Goal: Task Accomplishment & Management: Complete application form

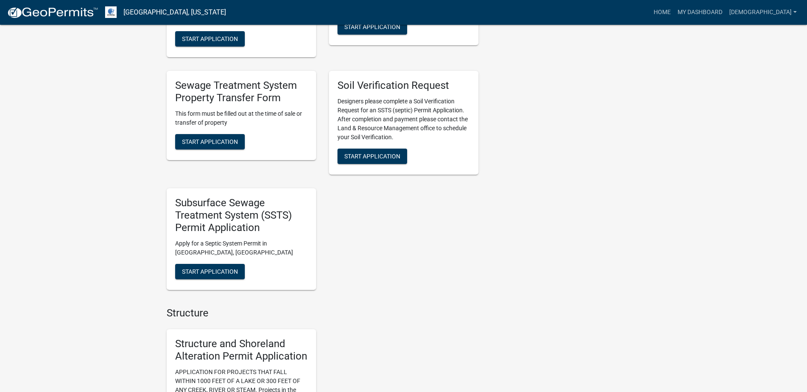
scroll to position [598, 0]
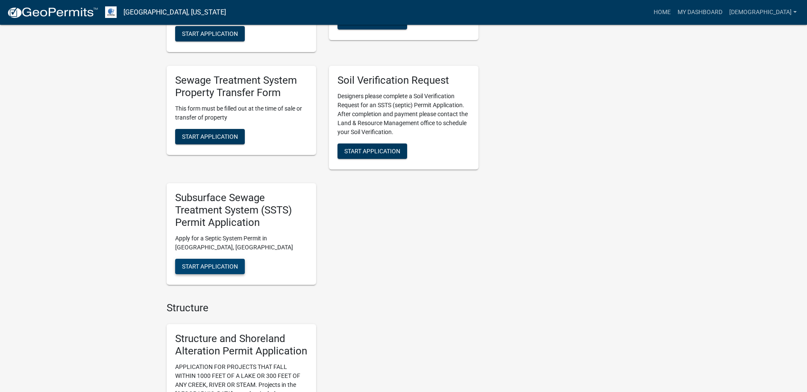
click at [212, 264] on span "Start Application" at bounding box center [210, 266] width 56 height 7
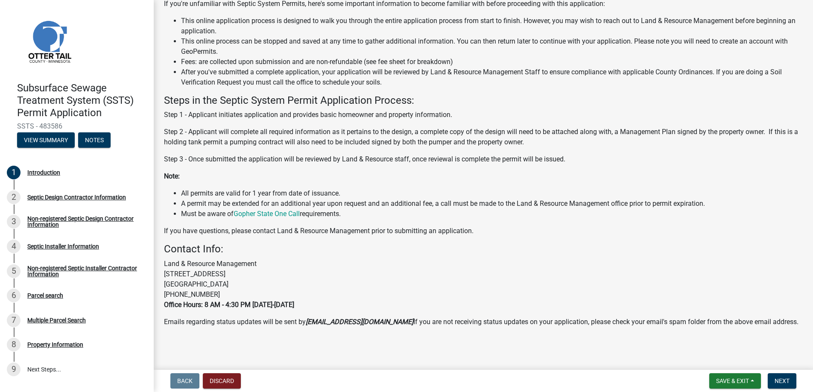
scroll to position [85, 0]
click at [780, 379] on span "Next" at bounding box center [782, 381] width 15 height 7
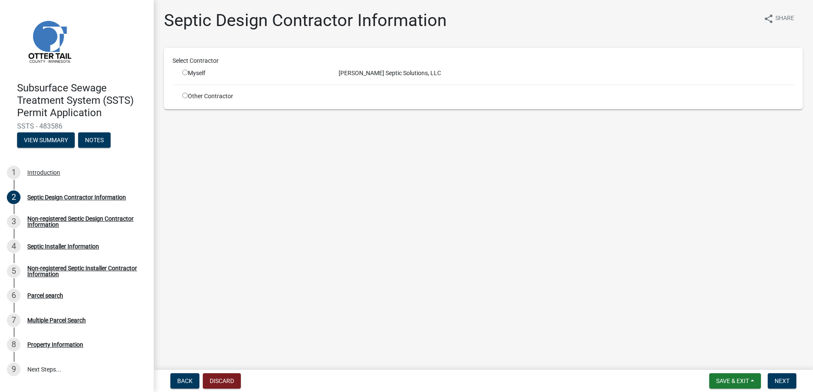
click at [184, 70] on input "radio" at bounding box center [185, 73] width 6 height 6
radio input "true"
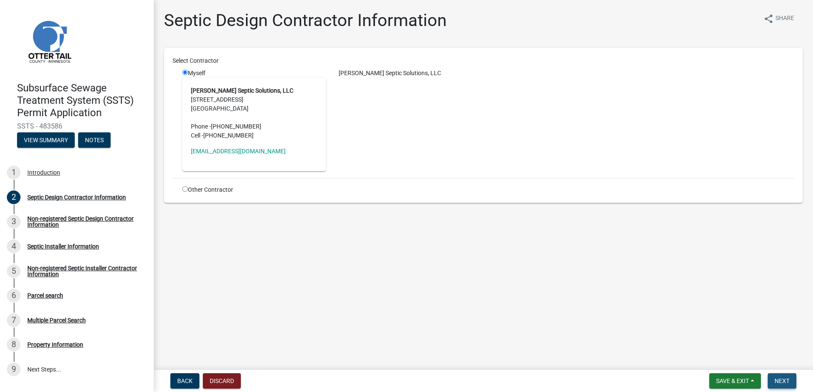
click at [782, 380] on span "Next" at bounding box center [782, 381] width 15 height 7
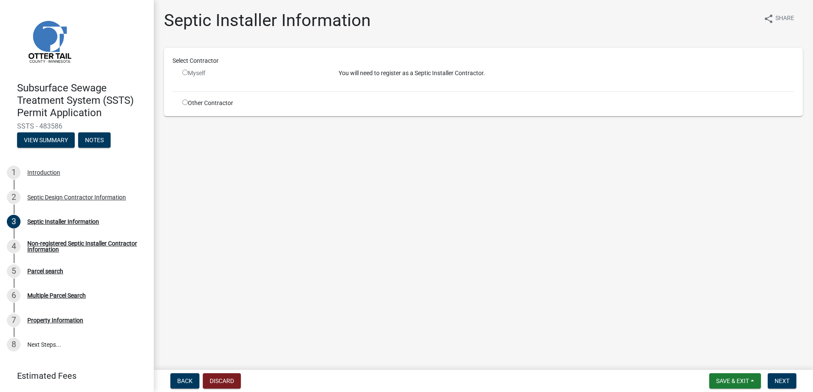
click at [185, 100] on input "radio" at bounding box center [185, 103] width 6 height 6
radio input "true"
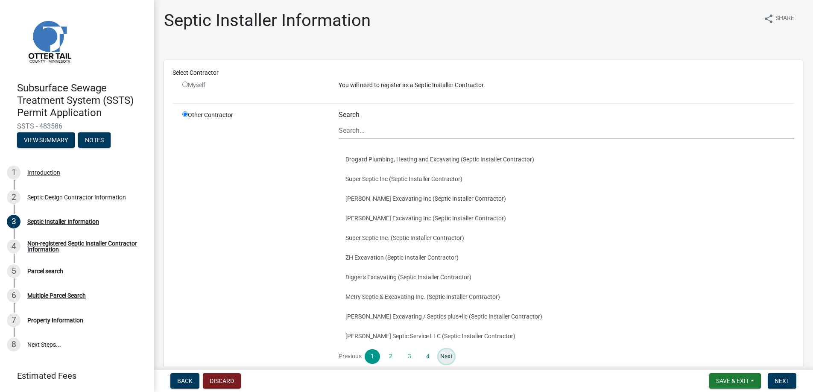
click at [443, 354] on link "Next" at bounding box center [446, 356] width 15 height 15
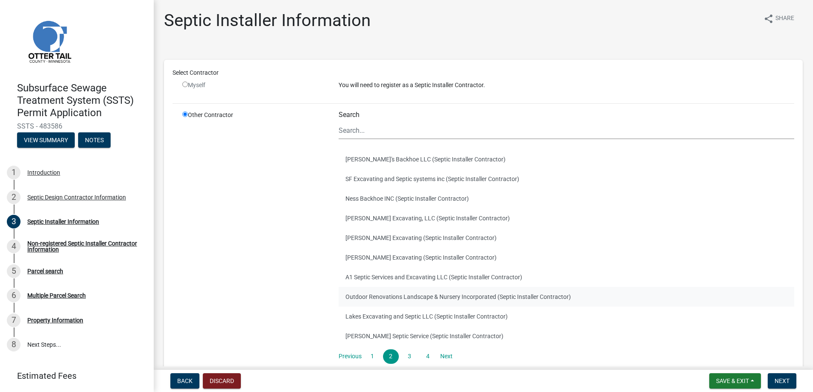
click at [386, 294] on button "Outdoor Renovations Landscape & Nursery Incorporated (Septic Installer Contract…" at bounding box center [567, 297] width 456 height 20
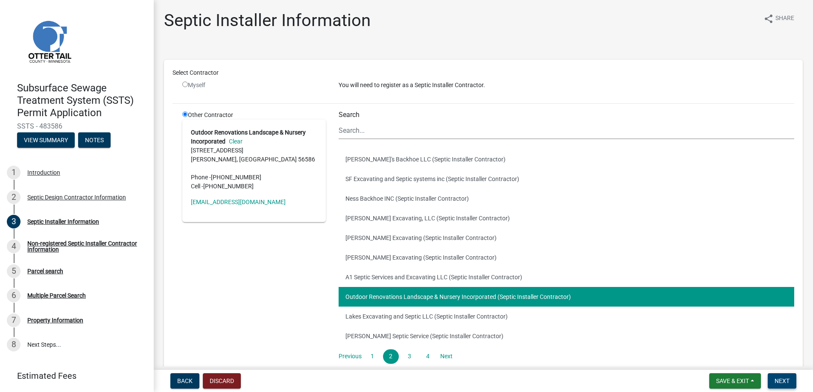
click at [781, 379] on span "Next" at bounding box center [782, 381] width 15 height 7
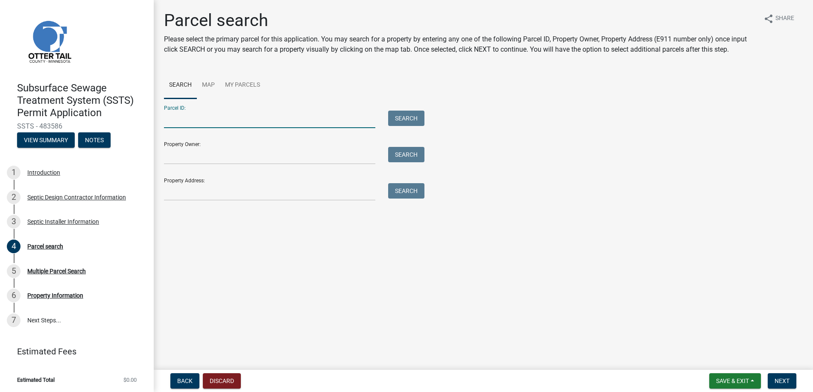
click at [171, 120] on input "Parcel ID:" at bounding box center [269, 120] width 211 height 18
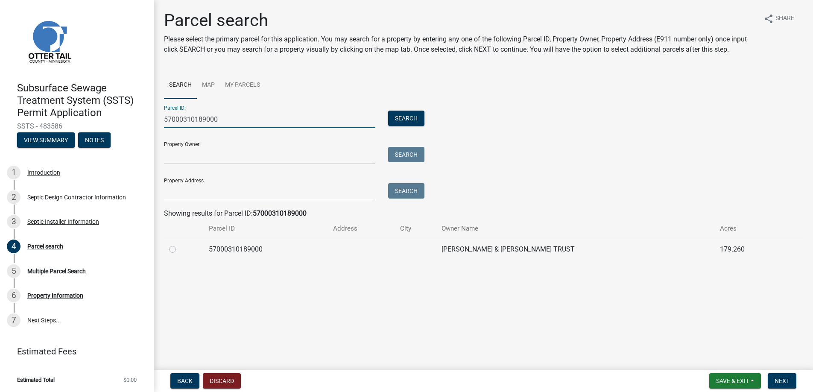
type input "57000310189000"
click at [179, 244] on label at bounding box center [179, 244] width 0 height 0
click at [179, 248] on input "radio" at bounding box center [182, 247] width 6 height 6
radio input "true"
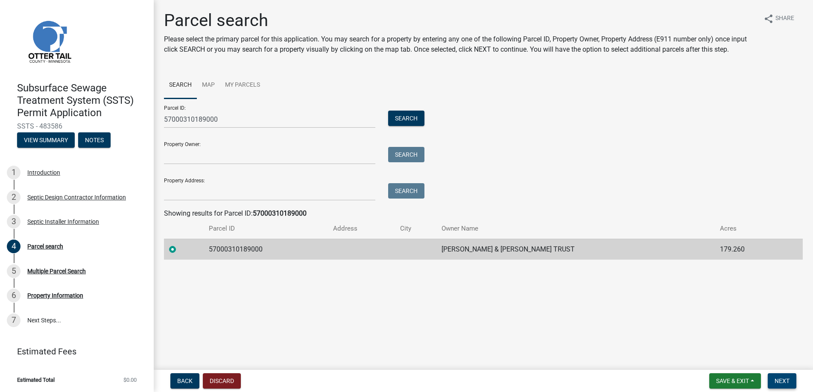
click at [780, 380] on span "Next" at bounding box center [782, 381] width 15 height 7
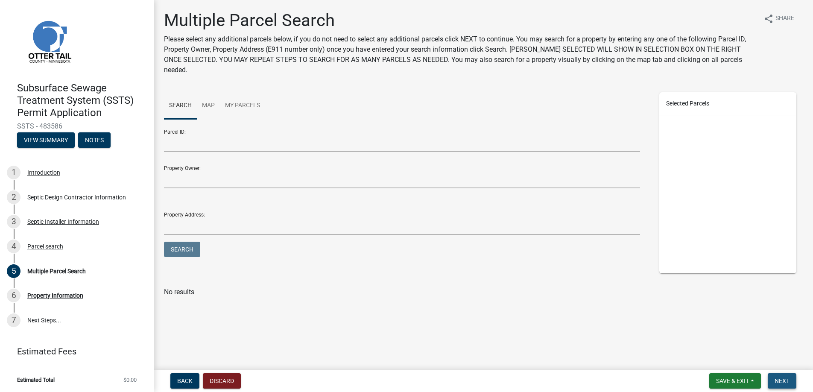
click at [784, 381] on span "Next" at bounding box center [782, 381] width 15 height 7
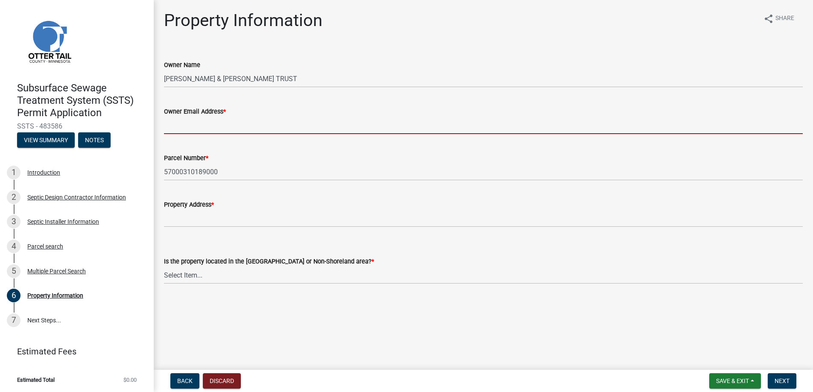
click at [178, 123] on input "Owner Email Address *" at bounding box center [483, 126] width 639 height 18
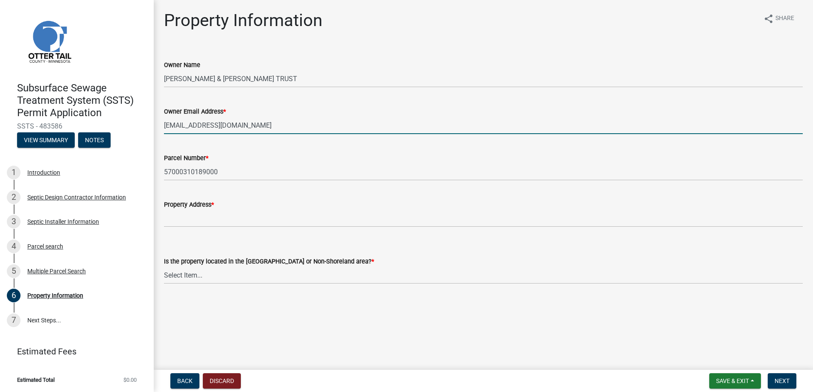
type input "[EMAIL_ADDRESS][DOMAIN_NAME]"
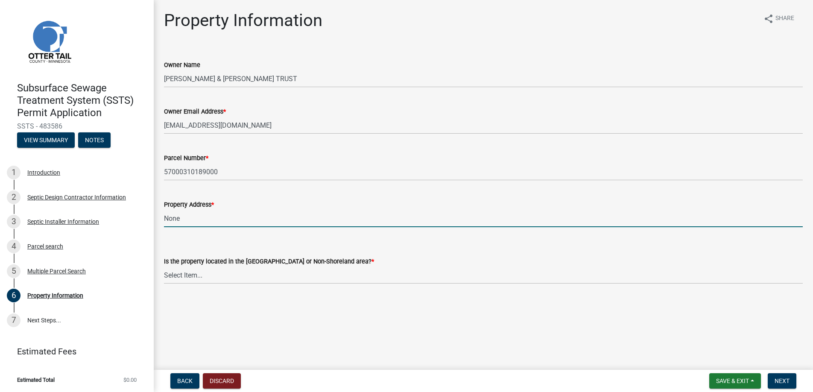
type input "None"
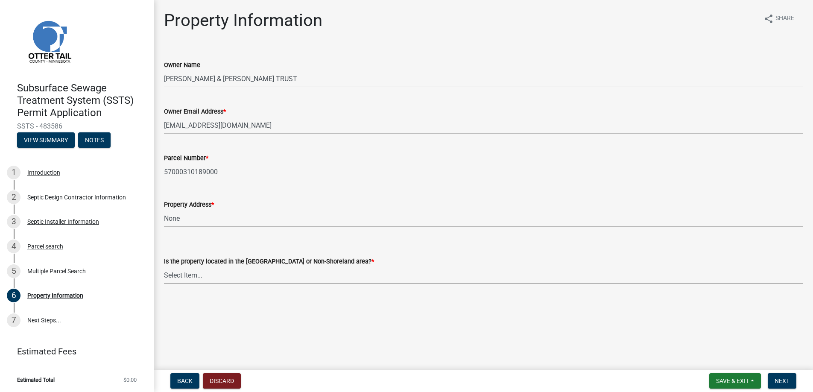
click at [197, 274] on select "Select Item... Shoreland Non-Shoreland" at bounding box center [483, 276] width 639 height 18
click at [164, 267] on select "Select Item... Shoreland Non-Shoreland" at bounding box center [483, 276] width 639 height 18
select select "f91142e6-e911-469c-9754-896c7e7f9e05"
click at [780, 381] on span "Next" at bounding box center [782, 381] width 15 height 7
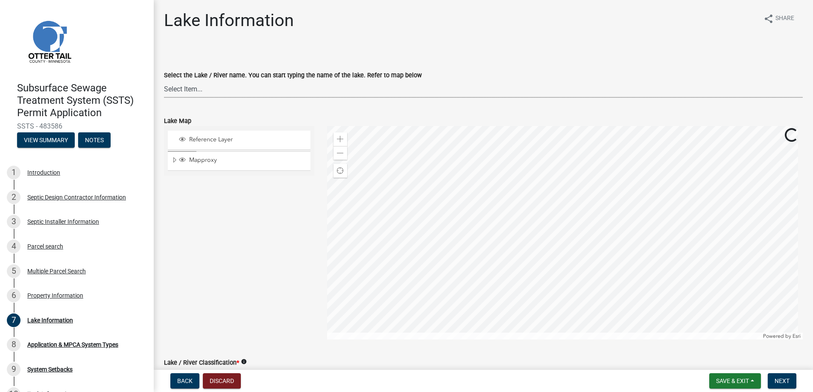
click at [177, 86] on select "Select Item... None [PERSON_NAME] 56-031 [PERSON_NAME] 56-118 [PERSON_NAME] 56-…" at bounding box center [483, 89] width 639 height 18
click at [164, 80] on select "Select Item... None [PERSON_NAME] 56-031 [PERSON_NAME] 56-118 [PERSON_NAME] 56-…" at bounding box center [483, 89] width 639 height 18
select select "34d940bc-0301-46d3-942e-0852b8d8c6fb"
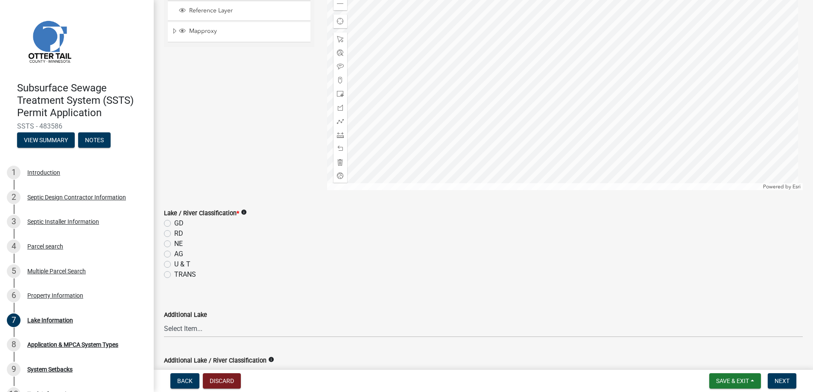
scroll to position [171, 0]
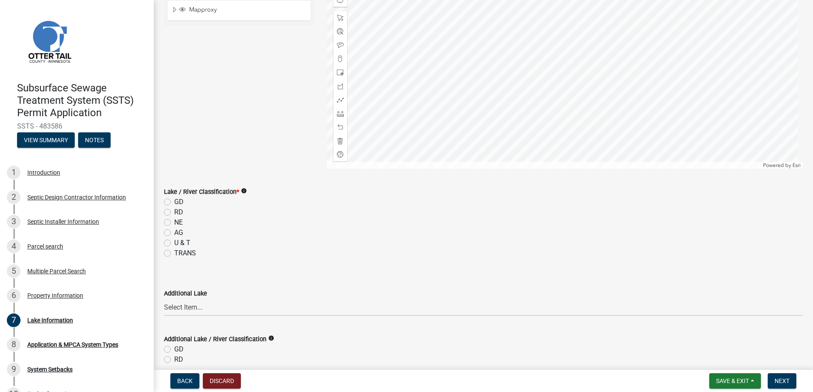
click at [174, 202] on label "GD" at bounding box center [178, 202] width 9 height 10
click at [174, 202] on input "GD" at bounding box center [177, 200] width 6 height 6
radio input "true"
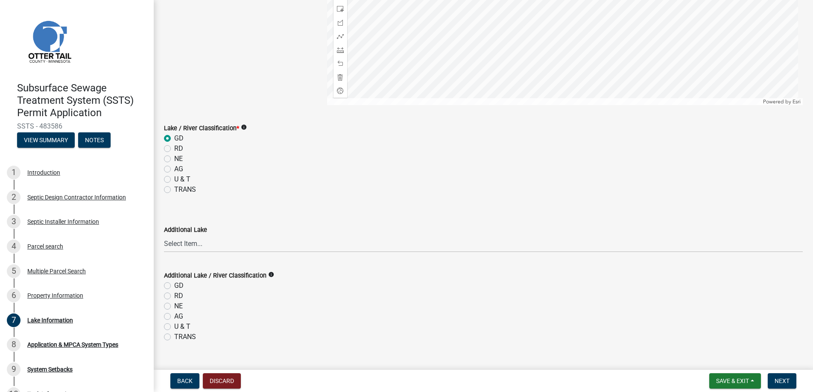
scroll to position [251, 0]
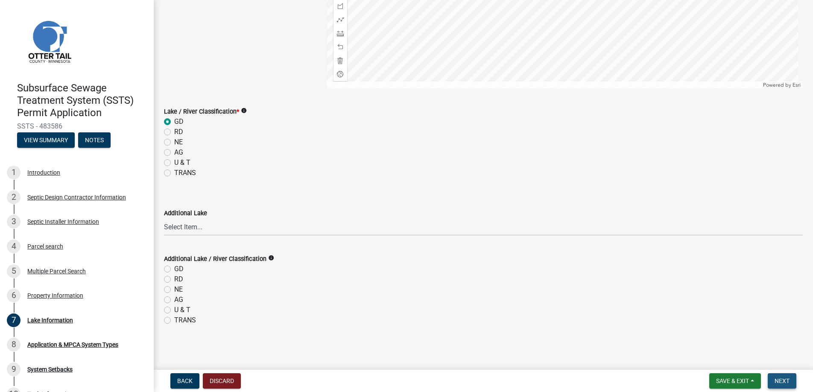
click at [780, 381] on span "Next" at bounding box center [782, 381] width 15 height 7
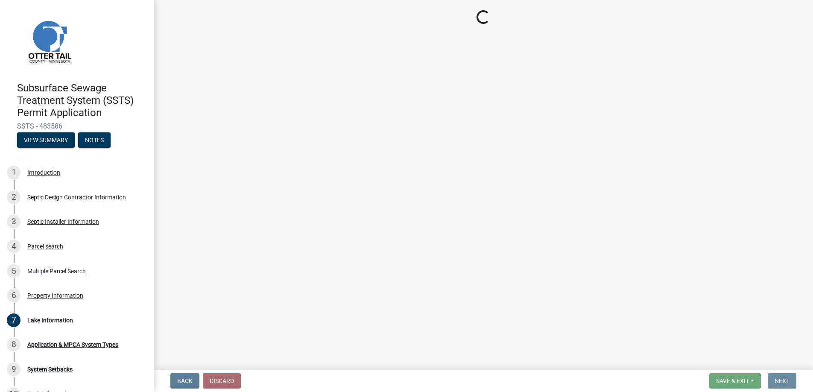
scroll to position [0, 0]
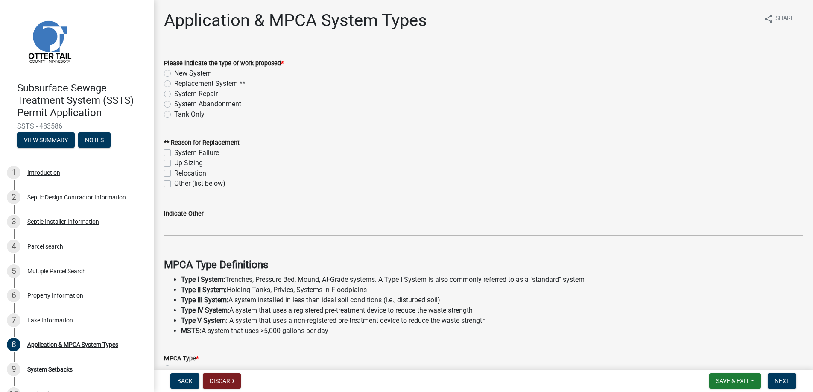
click at [174, 72] on label "New System" at bounding box center [193, 73] width 38 height 10
click at [174, 72] on input "New System" at bounding box center [177, 71] width 6 height 6
radio input "true"
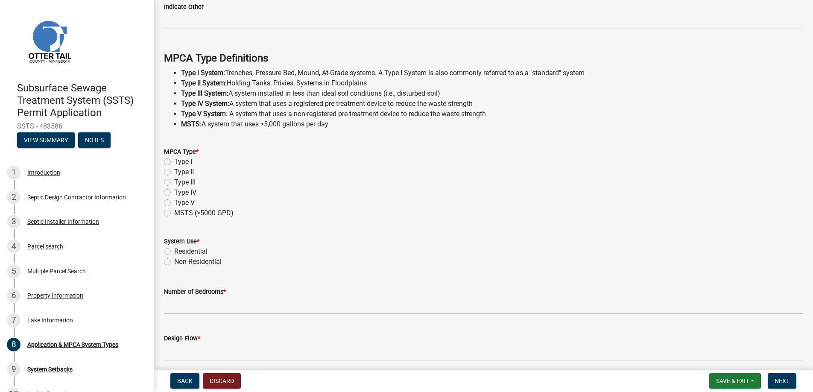
scroll to position [241, 0]
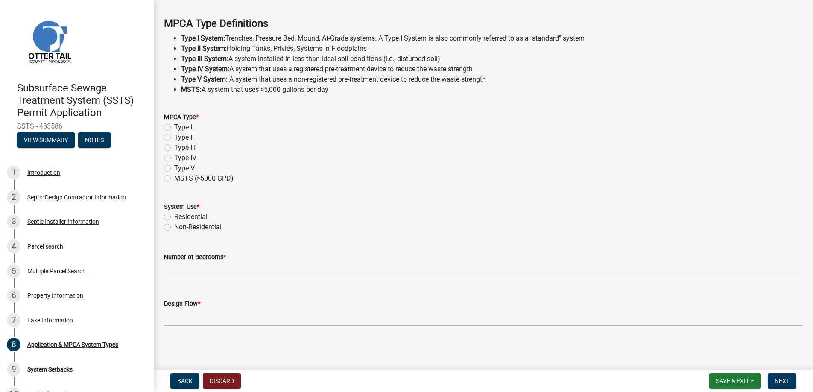
click at [174, 126] on label "Type I" at bounding box center [183, 127] width 18 height 10
click at [174, 126] on input "Type I" at bounding box center [177, 125] width 6 height 6
radio input "true"
click at [174, 215] on label "Residential" at bounding box center [190, 217] width 33 height 10
click at [174, 215] on input "Residential" at bounding box center [177, 215] width 6 height 6
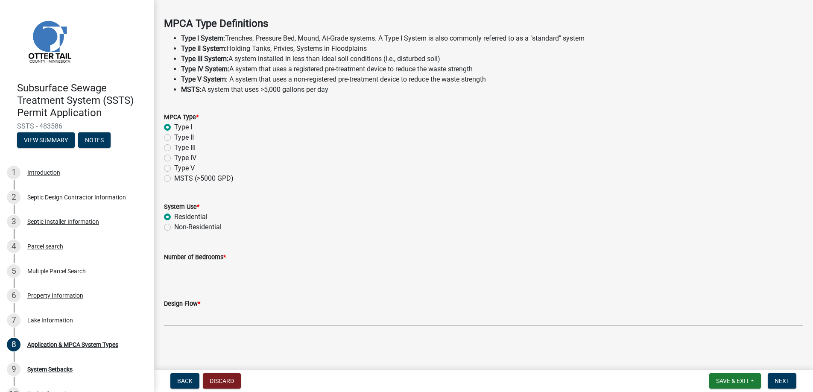
radio input "true"
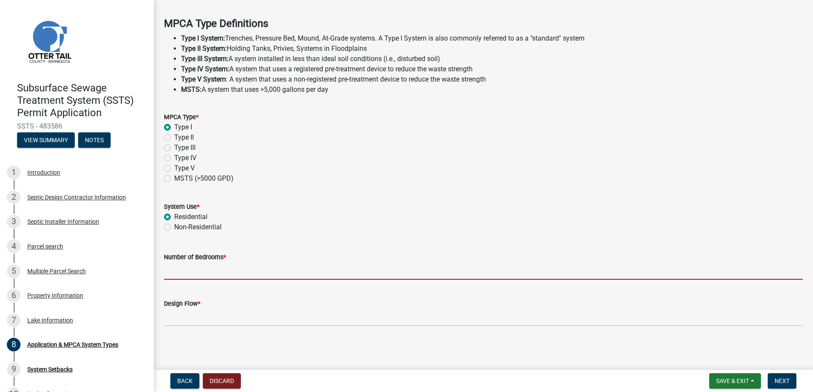
click at [177, 272] on input "Number of Bedrooms *" at bounding box center [483, 271] width 639 height 18
type input "2"
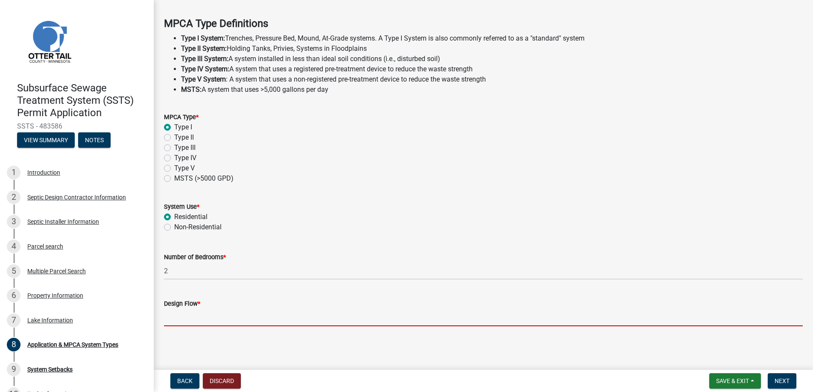
click at [194, 320] on input "Design Flow *" at bounding box center [483, 318] width 639 height 18
type input "300"
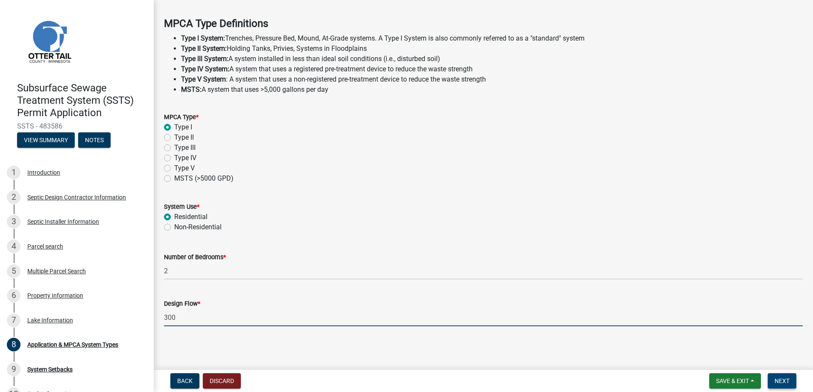
click at [780, 378] on span "Next" at bounding box center [782, 381] width 15 height 7
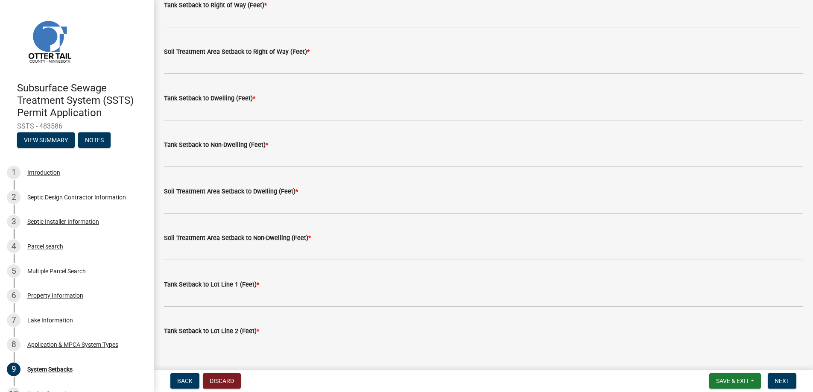
scroll to position [85, 0]
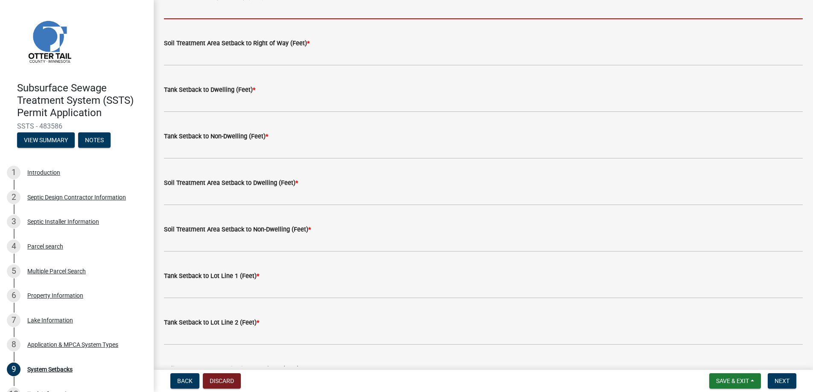
click at [179, 10] on input "Tank Setback to Right of Way (Feet) *" at bounding box center [483, 11] width 639 height 18
type input "+100"
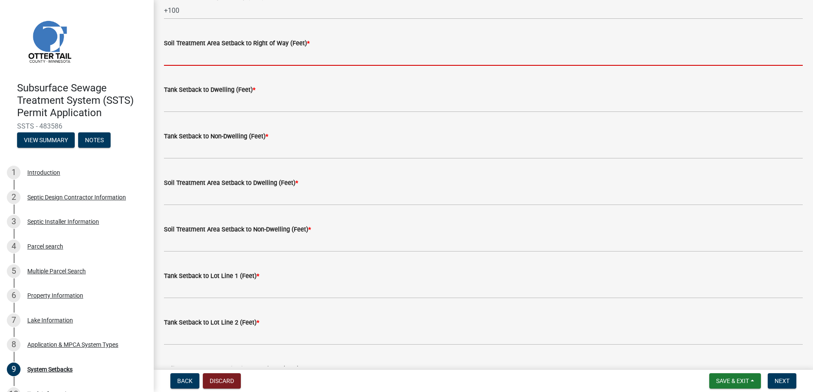
drag, startPoint x: 182, startPoint y: 51, endPoint x: 185, endPoint y: 56, distance: 5.8
click at [182, 51] on input "Soil Treatment Area Setback to Right of Way (Feet) *" at bounding box center [483, 57] width 639 height 18
type input "+100"
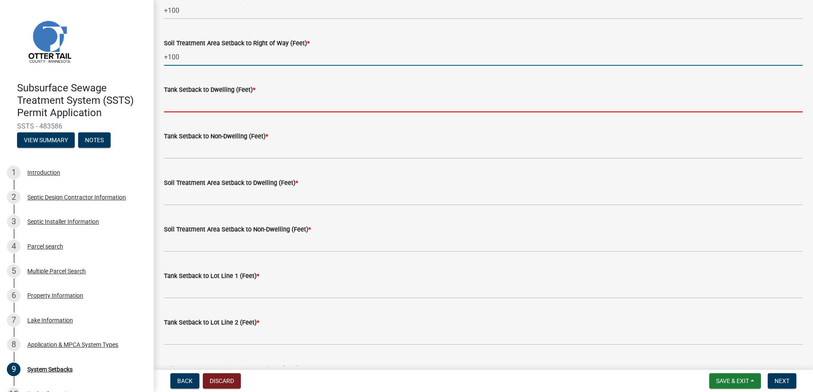
click at [189, 103] on input "Tank Setback to Dwelling (Feet) *" at bounding box center [483, 104] width 639 height 18
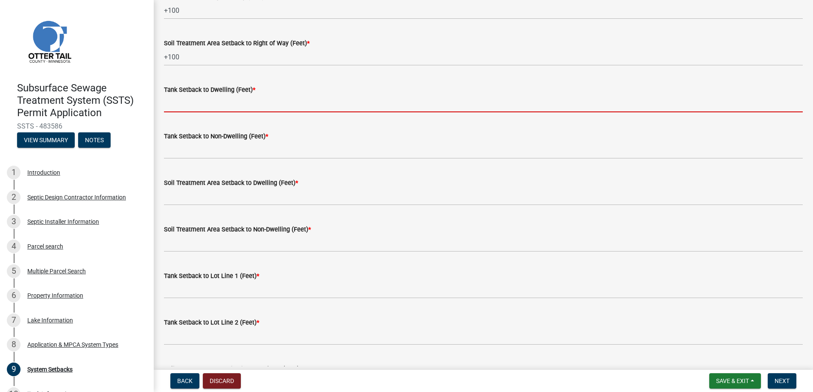
type input "15"
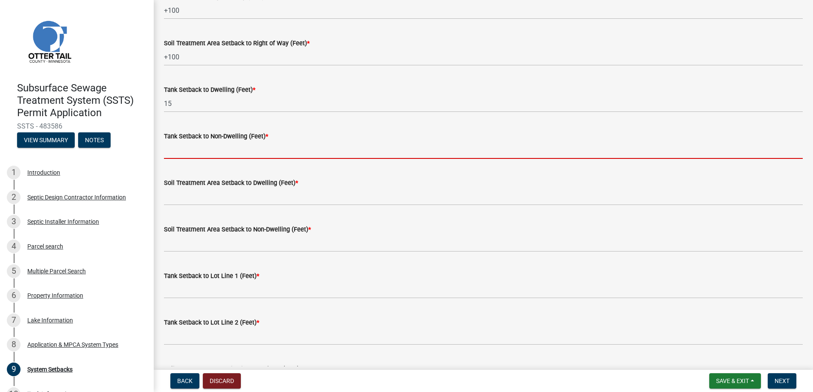
click at [183, 153] on input "Tank Setback to Non-Dwelling (Feet) *" at bounding box center [483, 150] width 639 height 18
type input "na"
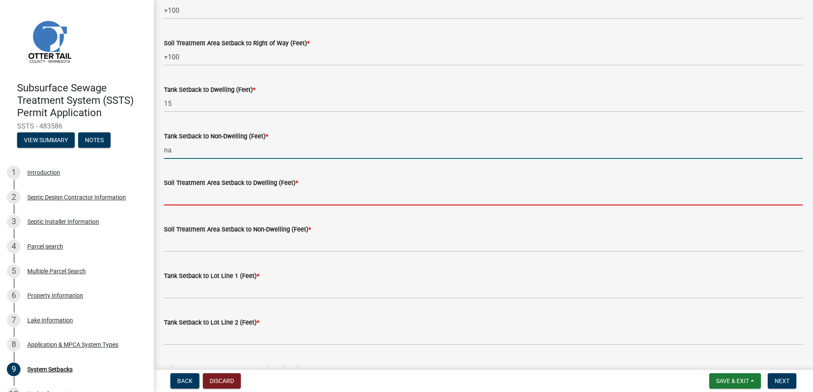
click at [178, 193] on input "Soil Treatment Area Setback to Dwelling (Feet) *" at bounding box center [483, 197] width 639 height 18
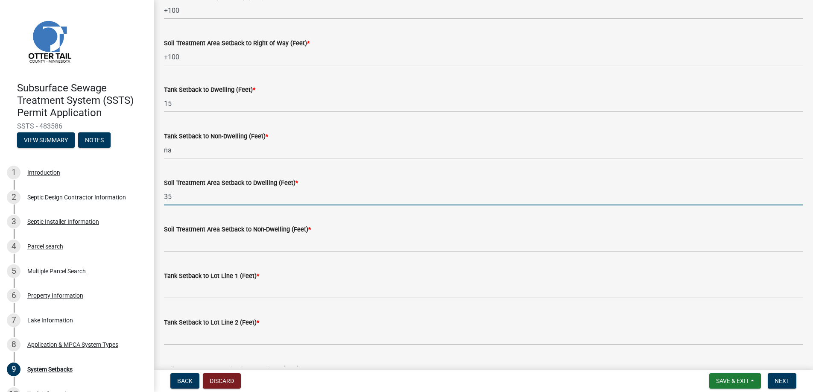
type input "35"
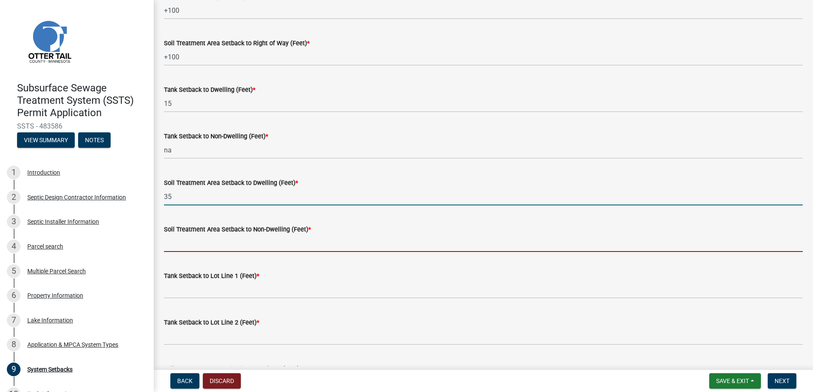
click at [187, 237] on input "Soil Treatment Area Setback to Non-Dwelling (Feet) *" at bounding box center [483, 244] width 639 height 18
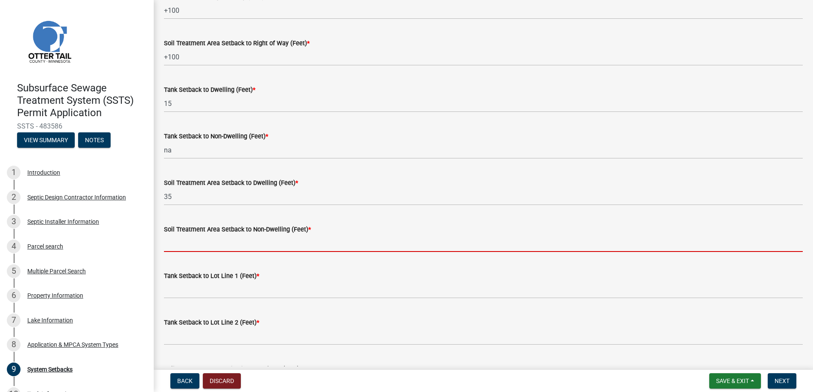
type input "na"
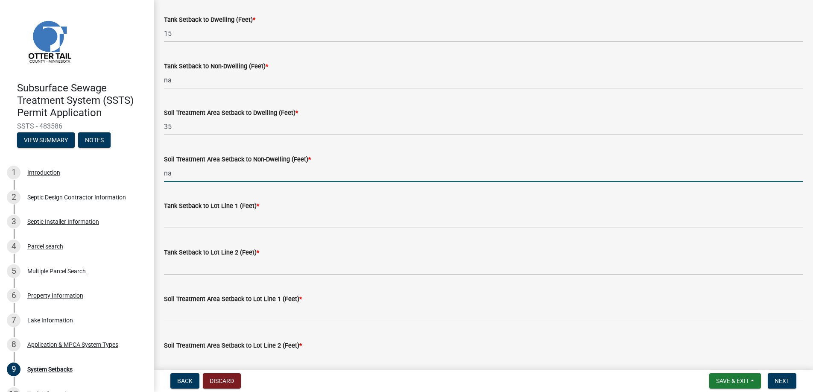
scroll to position [171, 0]
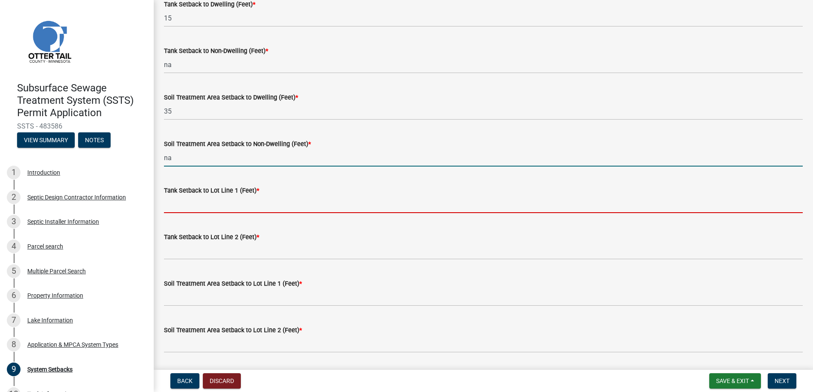
click at [193, 201] on input "Tank Setback to Lot Line 1 (Feet) *" at bounding box center [483, 205] width 639 height 18
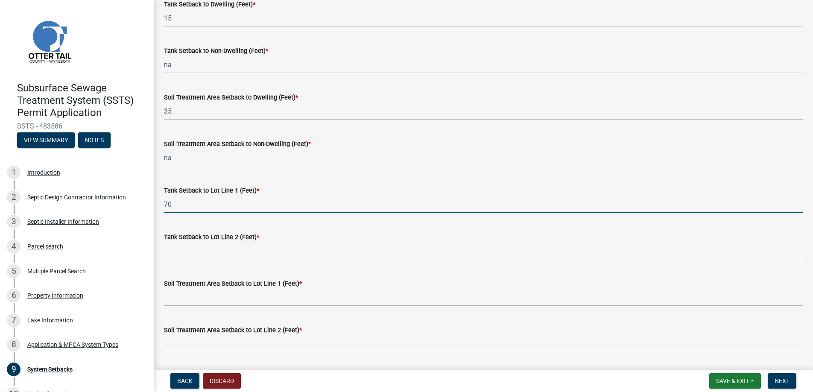
type input "70"
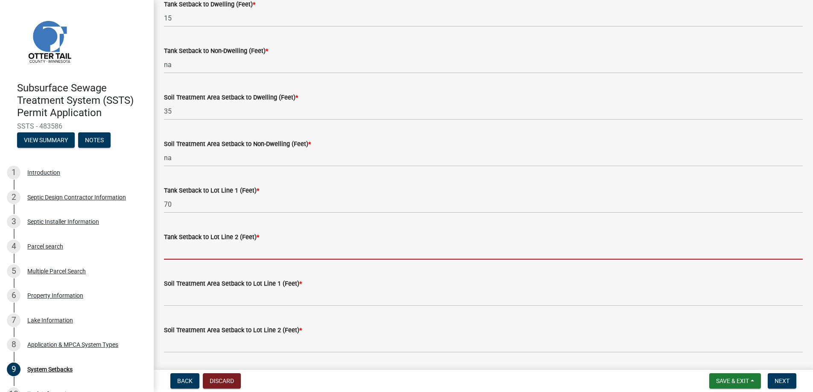
click at [187, 248] on input "Tank Setback to Lot Line 2 (Feet) *" at bounding box center [483, 251] width 639 height 18
type input "+100"
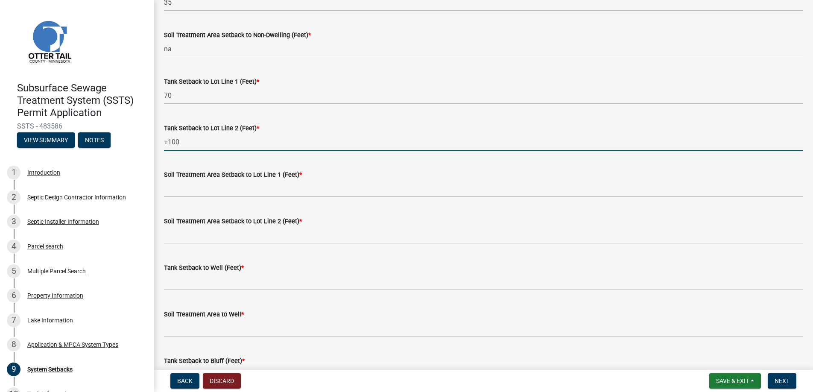
scroll to position [299, 0]
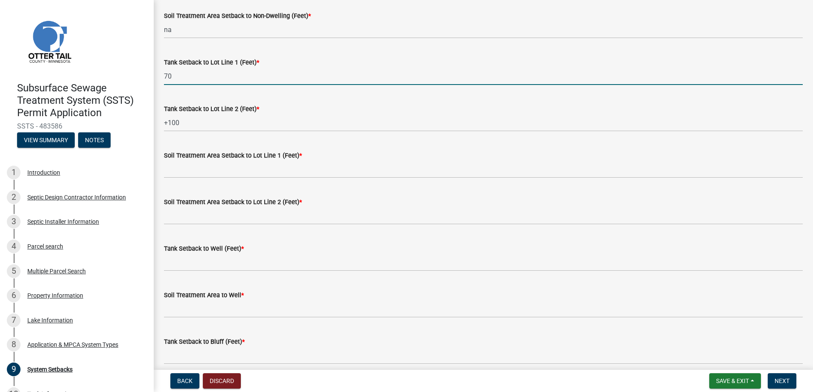
drag, startPoint x: 173, startPoint y: 73, endPoint x: 162, endPoint y: 76, distance: 10.6
click at [162, 76] on div "Tank Setback to Lot Line 1 (Feet) * 70" at bounding box center [484, 65] width 652 height 40
type input "75"
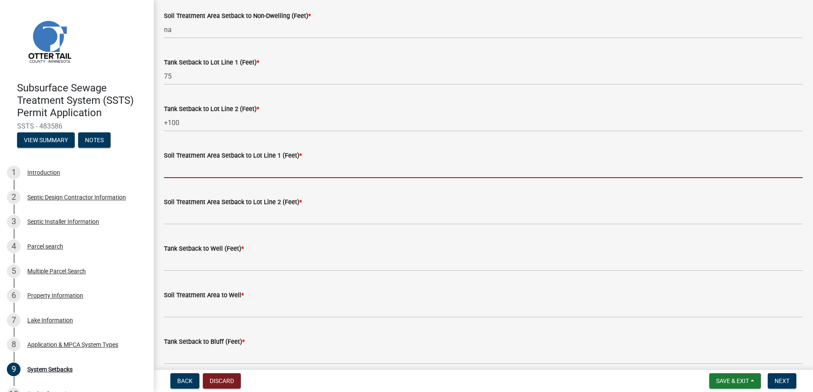
click at [180, 168] on input "Soil Treatment Area Setback to Lot Line 1 (Feet) *" at bounding box center [483, 170] width 639 height 18
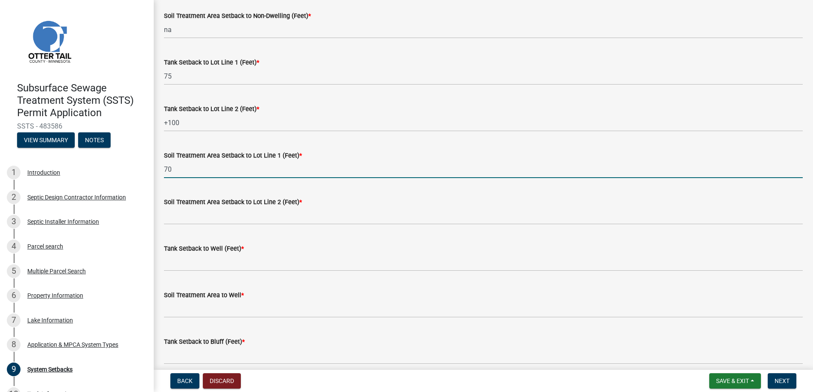
type input "70"
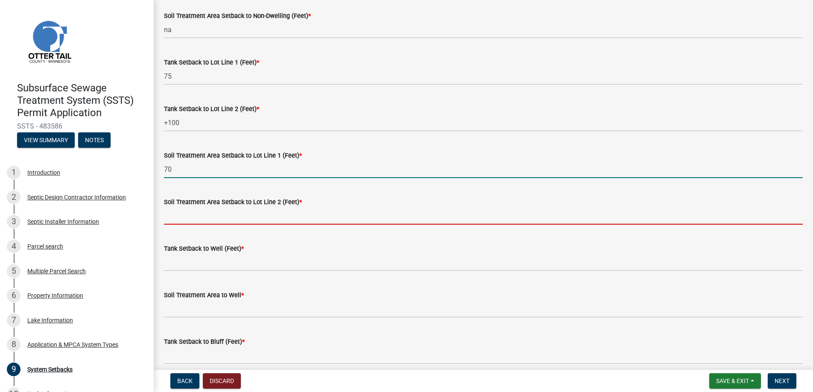
click at [181, 216] on input "Soil Treatment Area Setback to Lot Line 2 (Feet) *" at bounding box center [483, 216] width 639 height 18
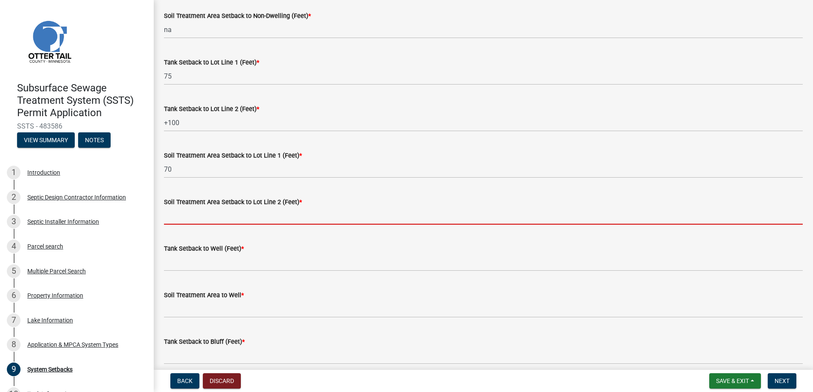
type input "+100"
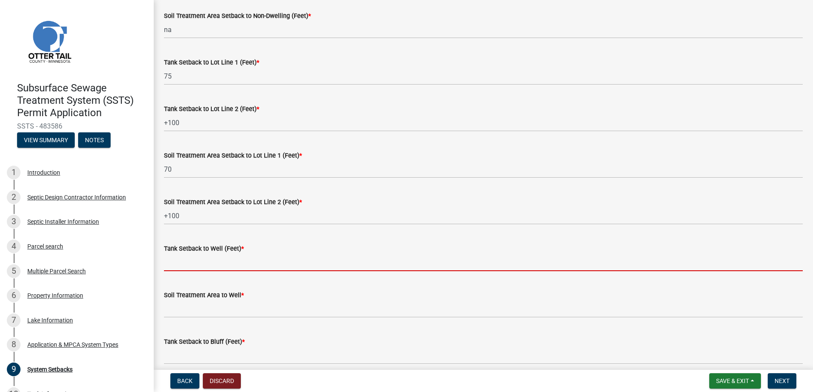
click at [173, 265] on input "Tank Setback to Well (Feet) *" at bounding box center [483, 263] width 639 height 18
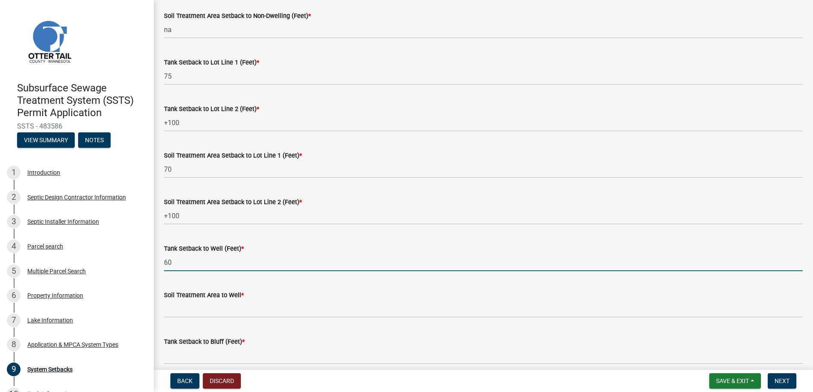
type input "60"
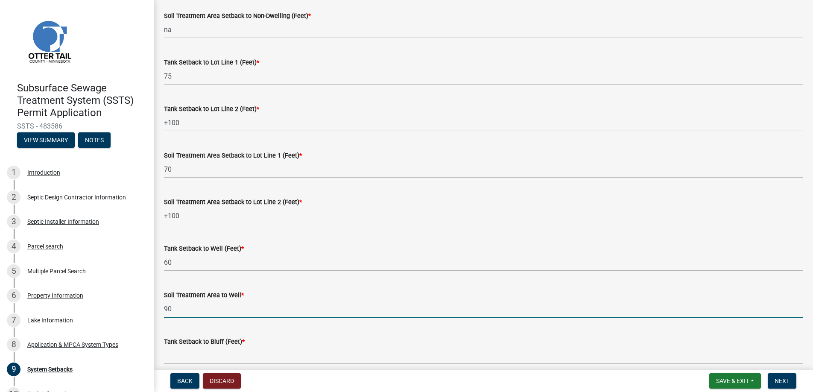
type input "90"
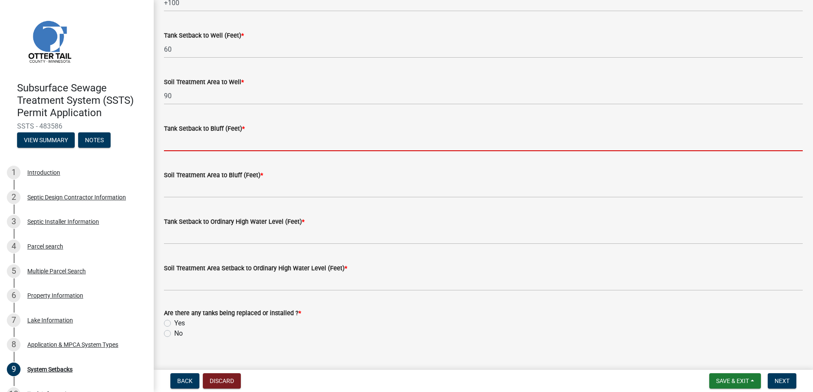
scroll to position [513, 0]
click at [193, 143] on input "Tank Setback to Bluff (Feet) *" at bounding box center [483, 142] width 639 height 18
type input "na"
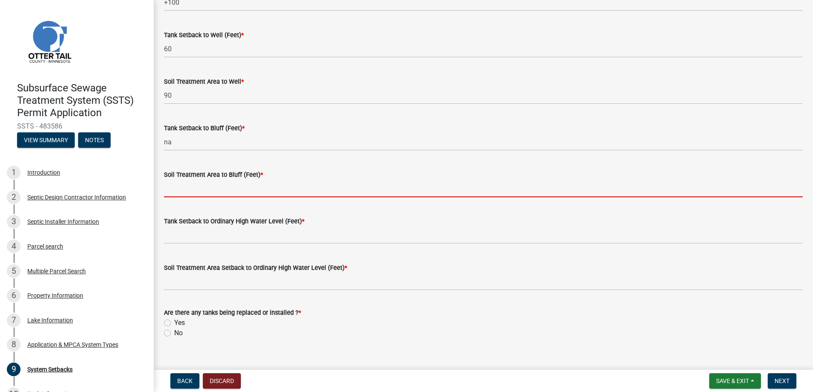
drag, startPoint x: 192, startPoint y: 186, endPoint x: 198, endPoint y: 193, distance: 9.1
click at [192, 186] on input "Soil Treatment Area to Bluff (Feet) *" at bounding box center [483, 189] width 639 height 18
type input "na"
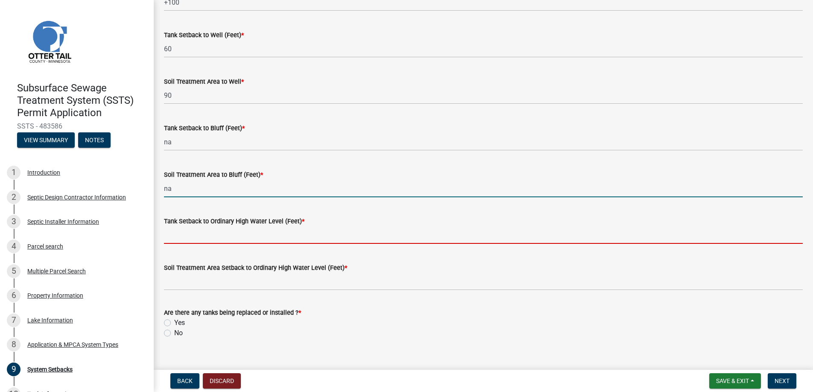
click at [188, 235] on input "Tank Setback to Ordinary High Water Level (Feet) *" at bounding box center [483, 235] width 639 height 18
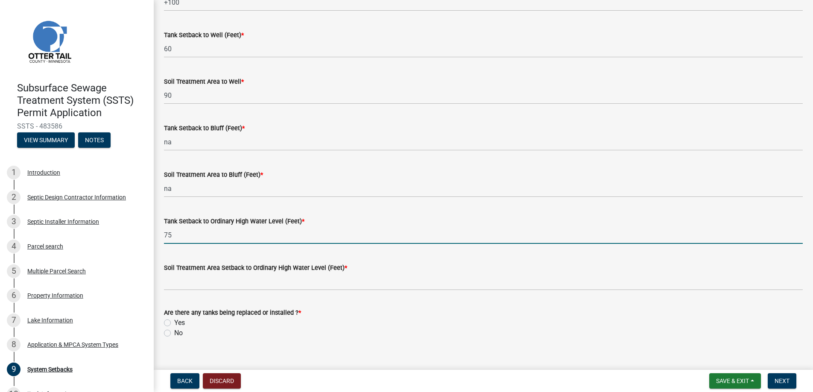
type input "75"
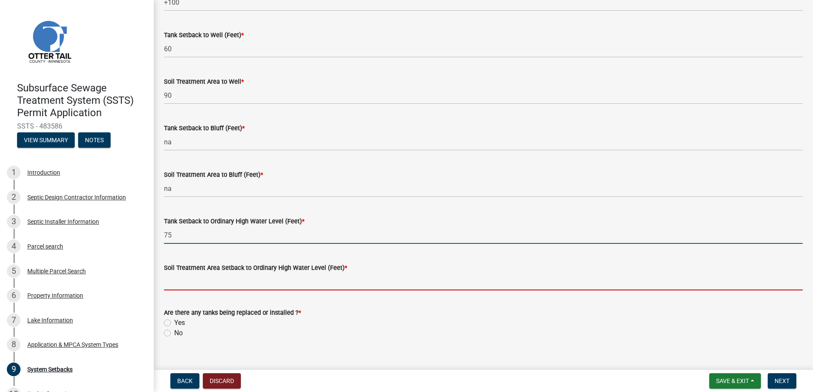
click at [194, 279] on input "Soil Treatment Area Setback to Ordinary High Water Level (Feet) *" at bounding box center [483, 282] width 639 height 18
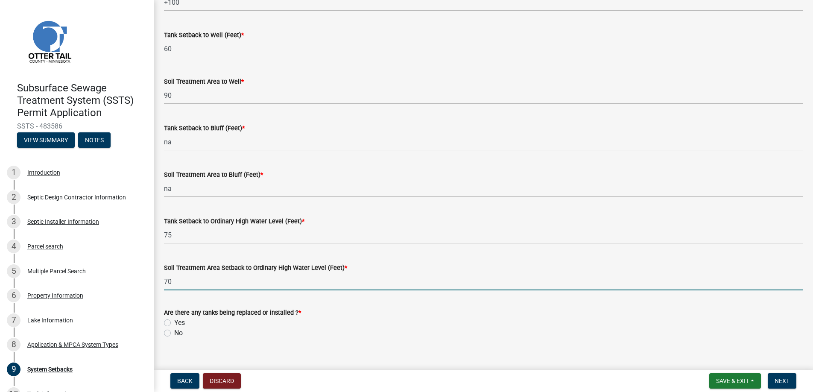
scroll to position [525, 0]
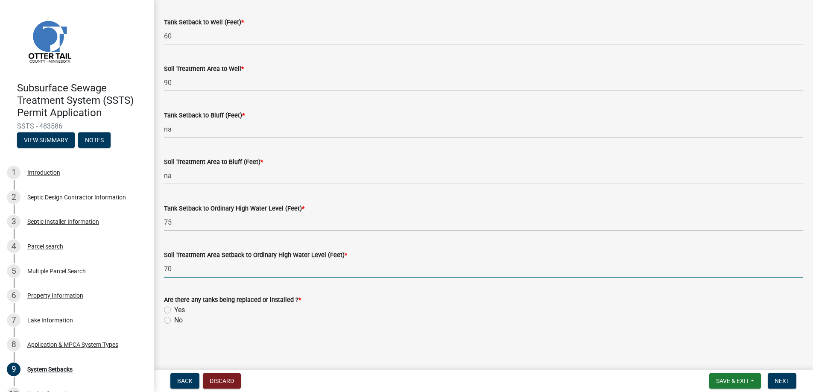
type input "70"
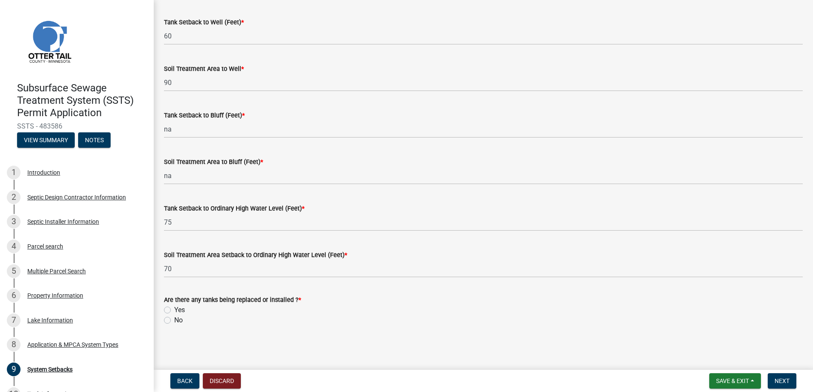
click at [174, 320] on label "No" at bounding box center [178, 320] width 9 height 10
click at [174, 320] on input "No" at bounding box center [177, 318] width 6 height 6
radio input "true"
click at [778, 376] on button "Next" at bounding box center [782, 380] width 29 height 15
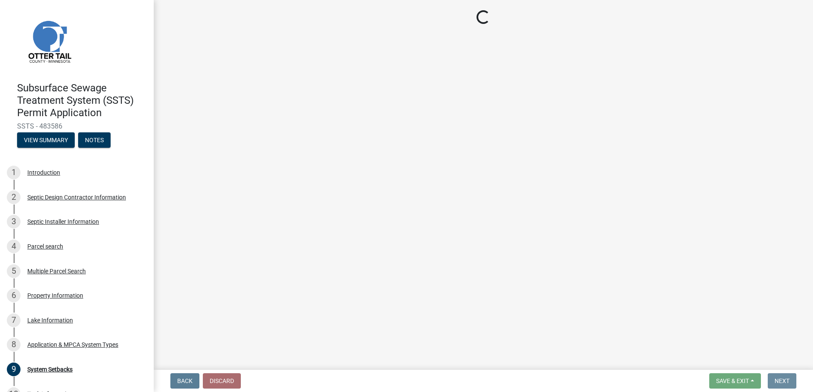
scroll to position [0, 0]
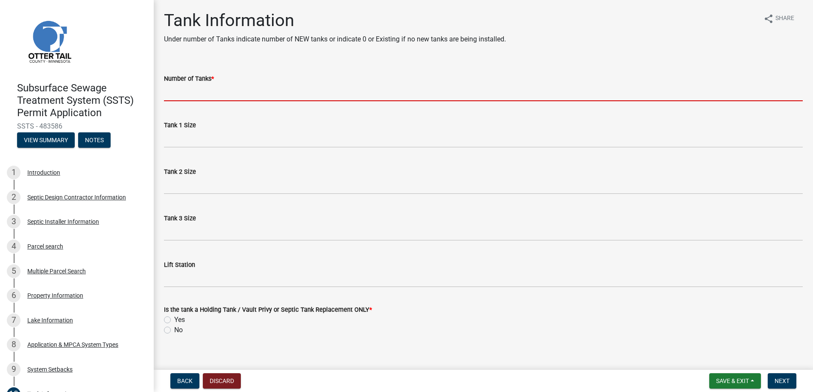
click at [191, 91] on input "Number of Tanks *" at bounding box center [483, 93] width 639 height 18
type input "0"
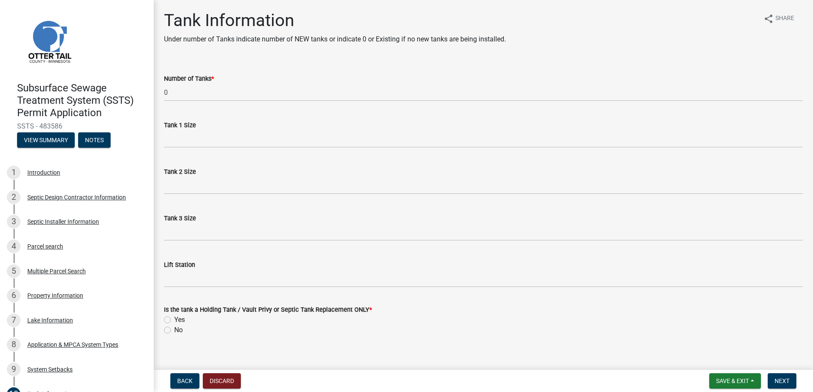
click at [174, 330] on label "No" at bounding box center [178, 330] width 9 height 10
click at [174, 330] on input "No" at bounding box center [177, 328] width 6 height 6
radio input "true"
click at [778, 381] on span "Next" at bounding box center [782, 381] width 15 height 7
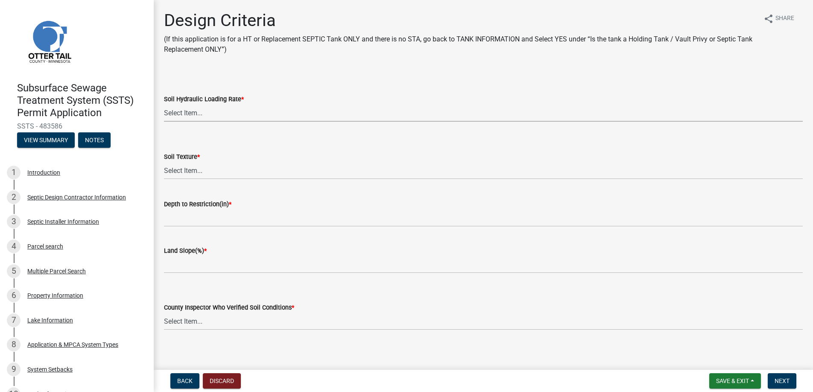
click at [179, 111] on select "Select Item... 1.6 gpd/ft2 1.2 gpd/ft2 1.0 gpd/ft2 0.87 gpd/ft2 0.78 gpd/ft2 0.…" at bounding box center [483, 113] width 639 height 18
click at [164, 104] on select "Select Item... 1.6 gpd/ft2 1.2 gpd/ft2 1.0 gpd/ft2 0.87 gpd/ft2 0.78 gpd/ft2 0.…" at bounding box center [483, 113] width 639 height 18
select select "48244220-b2d5-4708-94fb-eec21d20ddbb"
click at [185, 167] on select "Select Item... Coarse Sand (COS) Sand (S) Fine Sand (FS) Very Fine Sand (VFS) L…" at bounding box center [483, 171] width 639 height 18
click at [164, 162] on select "Select Item... Coarse Sand (COS) Sand (S) Fine Sand (FS) Very Fine Sand (VFS) L…" at bounding box center [483, 171] width 639 height 18
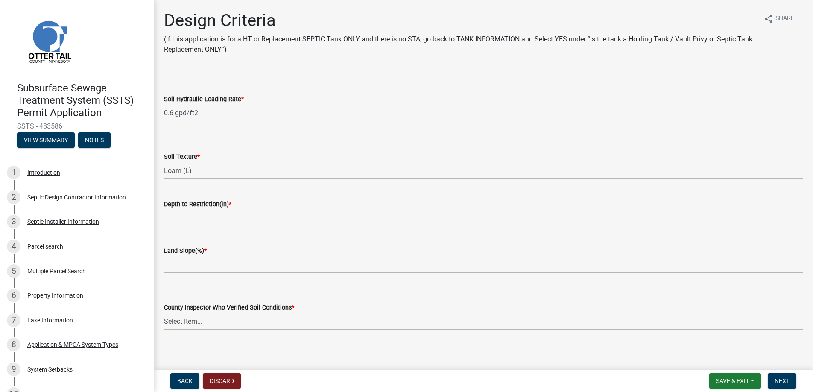
select select "4229e383-8b85-4b32-ab4b-b432a830edeb"
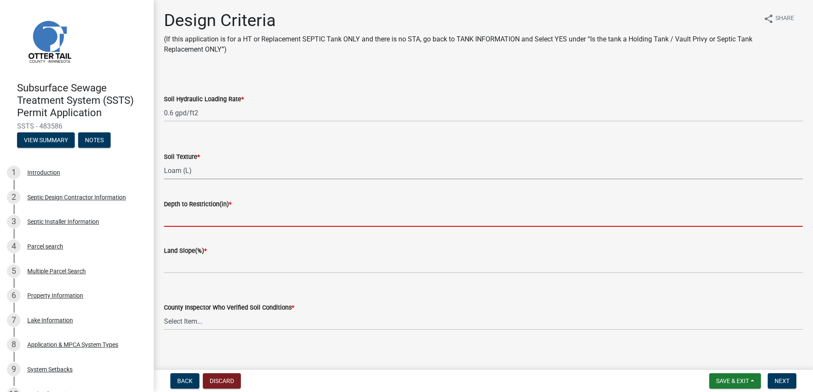
click at [187, 215] on input "Depth to Restriction(in) *" at bounding box center [483, 218] width 639 height 18
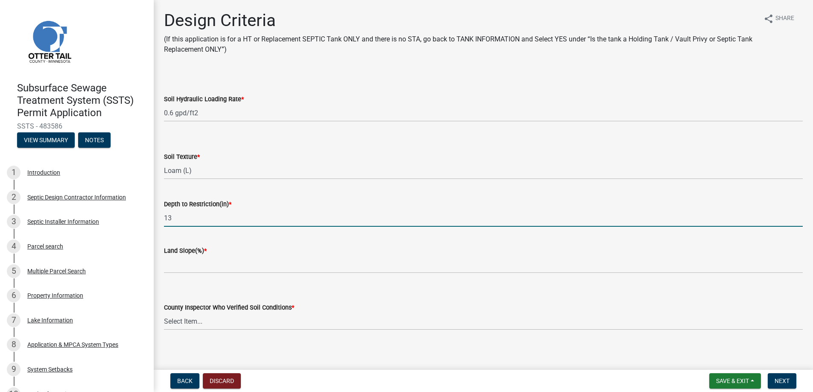
scroll to position [5, 0]
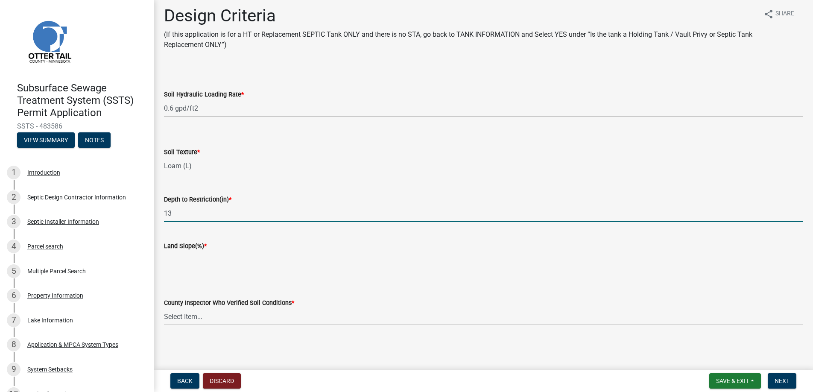
type input "13"
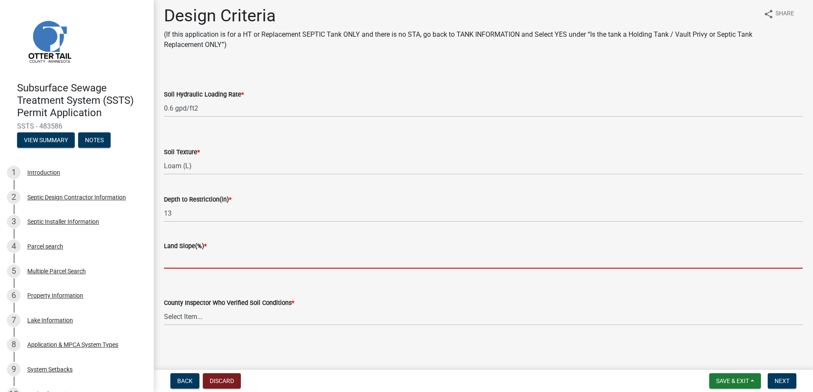
click at [183, 260] on input "Land Slope(%) *" at bounding box center [483, 260] width 639 height 18
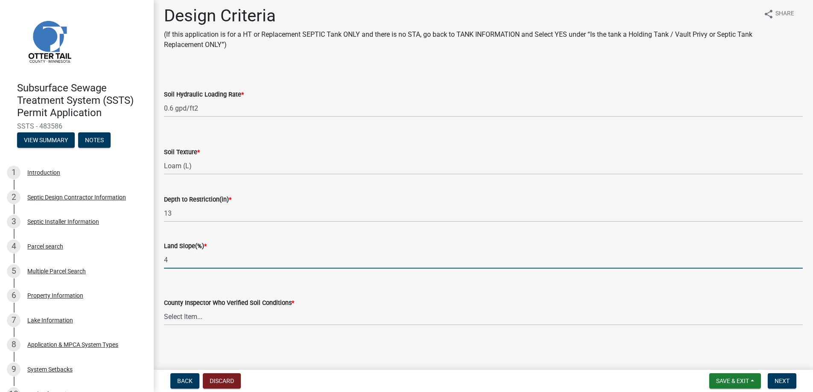
type input "4"
click at [182, 315] on select "Select Item... [PERSON_NAME] [PERSON_NAME] [PERSON_NAME] [PERSON_NAME] [PERSON_…" at bounding box center [483, 317] width 639 height 18
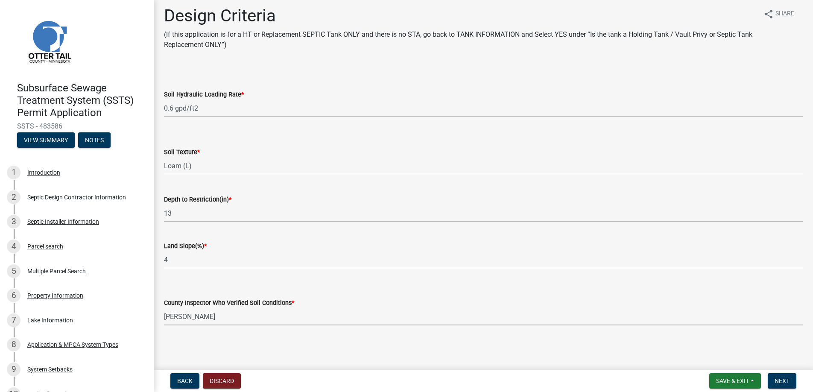
click at [164, 308] on select "Select Item... [PERSON_NAME] [PERSON_NAME] [PERSON_NAME] [PERSON_NAME] [PERSON_…" at bounding box center [483, 317] width 639 height 18
select select "45db2b75-262a-4f3c-9010-aae25997cba1"
click at [779, 378] on span "Next" at bounding box center [782, 381] width 15 height 7
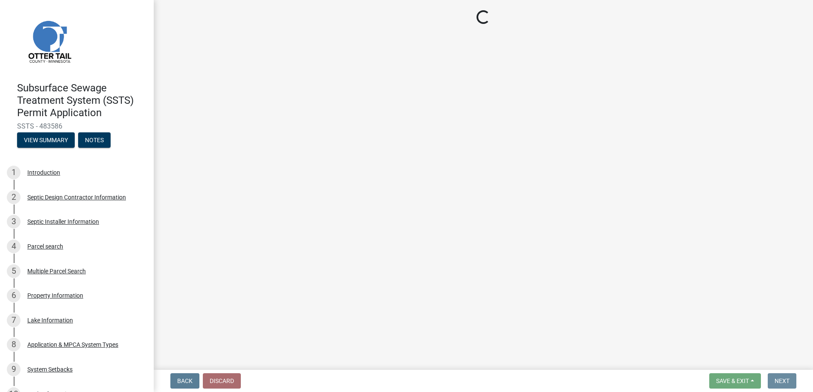
scroll to position [0, 0]
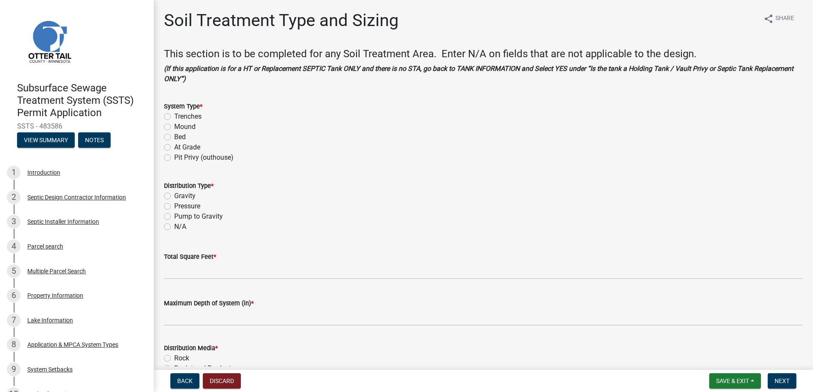
click at [174, 126] on label "Mound" at bounding box center [184, 127] width 21 height 10
click at [174, 126] on input "Mound" at bounding box center [177, 125] width 6 height 6
radio input "true"
click at [174, 205] on label "Pressure" at bounding box center [187, 206] width 26 height 10
click at [174, 205] on input "Pressure" at bounding box center [177, 204] width 6 height 6
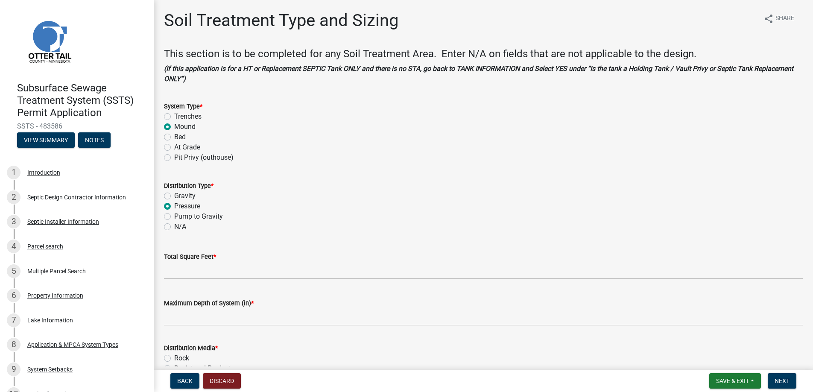
radio input "true"
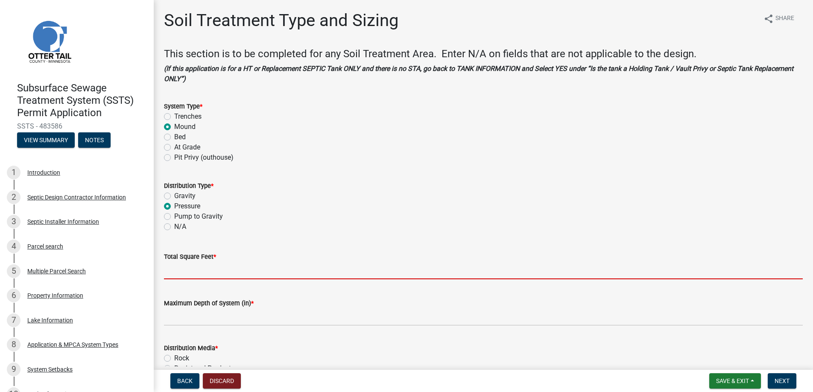
click at [178, 271] on input "Total Square Feet *" at bounding box center [483, 271] width 639 height 18
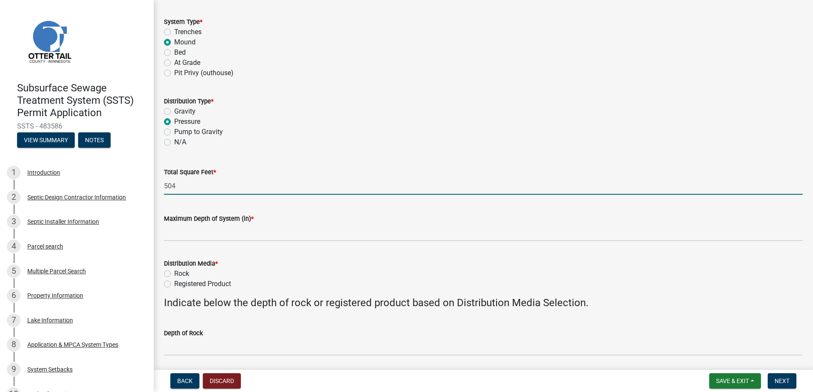
scroll to position [85, 0]
type input "504"
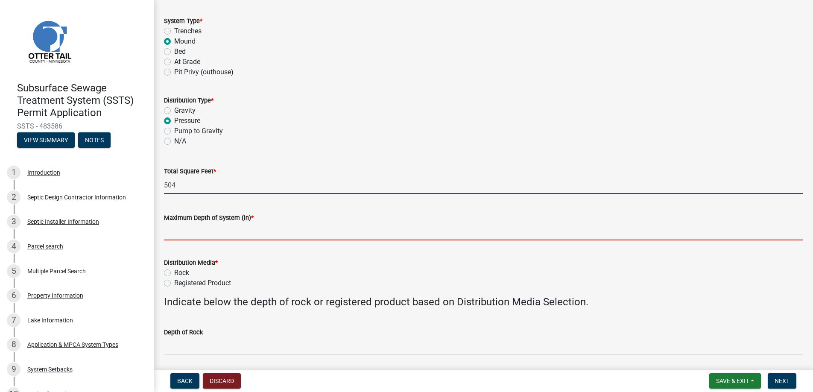
click at [194, 233] on input "Maximum Depth of System (in) *" at bounding box center [483, 232] width 639 height 18
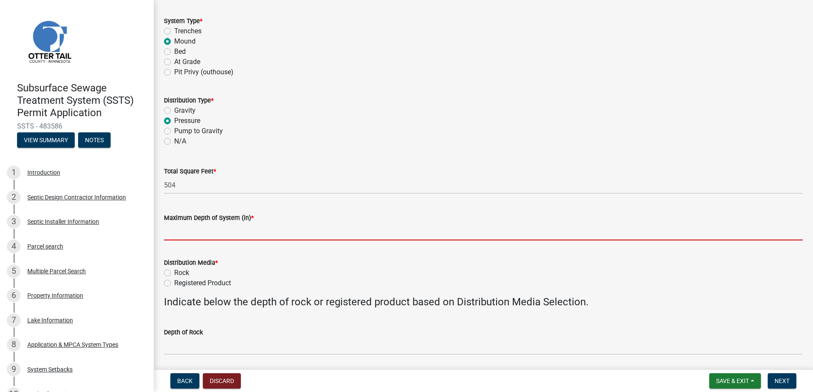
type input "0"
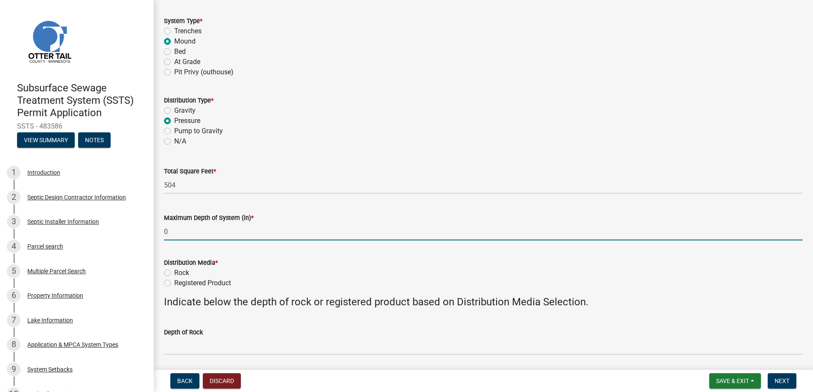
click at [174, 284] on label "Registered Product" at bounding box center [202, 283] width 57 height 10
click at [174, 284] on input "Registered Product" at bounding box center [177, 281] width 6 height 6
radio input "true"
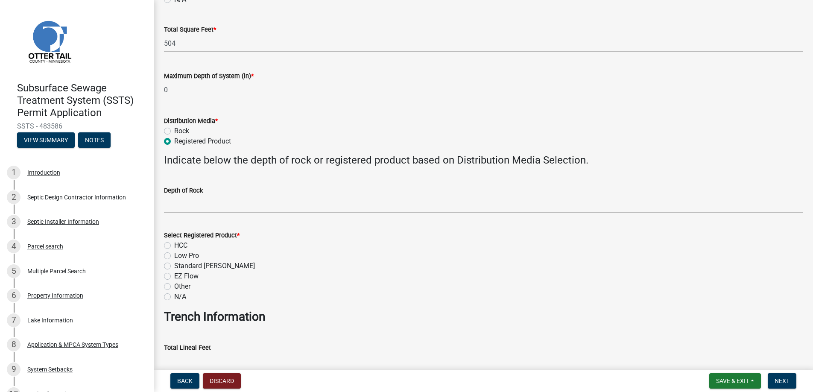
scroll to position [256, 0]
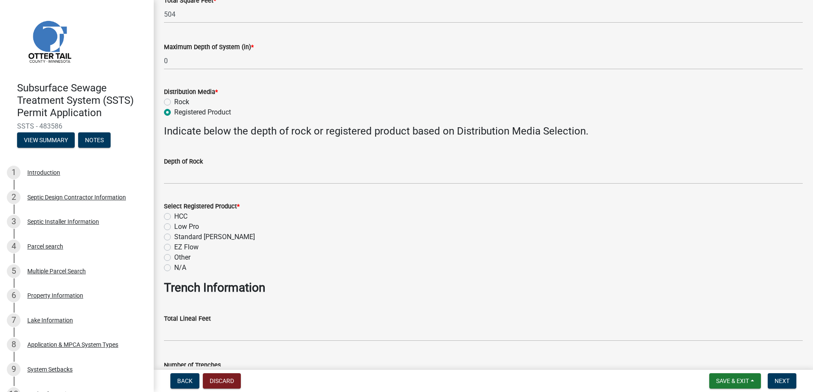
click at [174, 226] on label "Low Pro" at bounding box center [186, 227] width 25 height 10
click at [174, 226] on input "Low Pro" at bounding box center [177, 225] width 6 height 6
radio input "true"
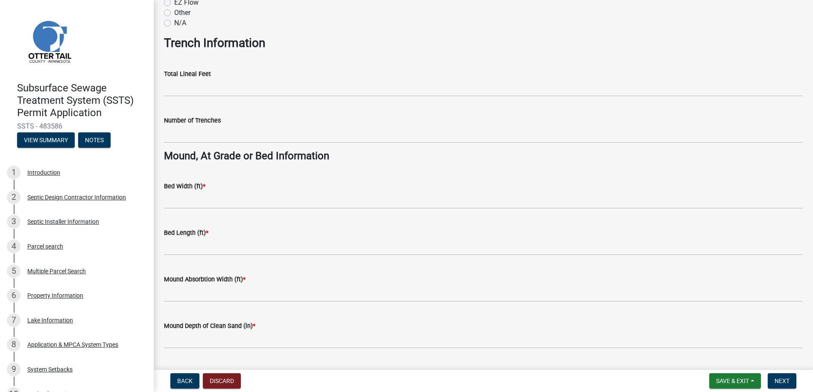
scroll to position [513, 0]
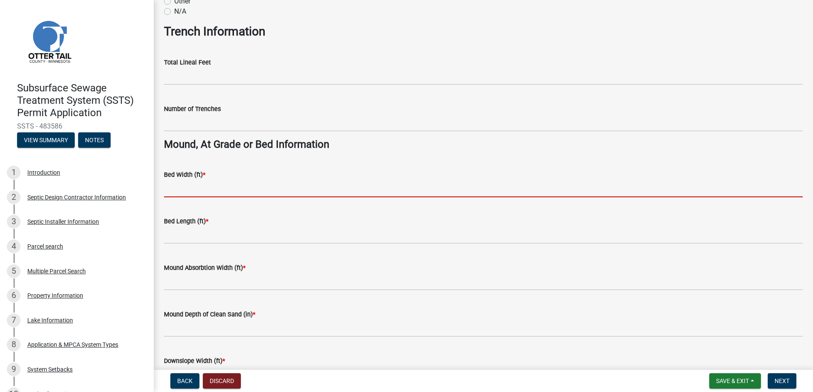
click at [186, 186] on input "Bed Width (ft) *" at bounding box center [483, 189] width 639 height 18
type input "9"
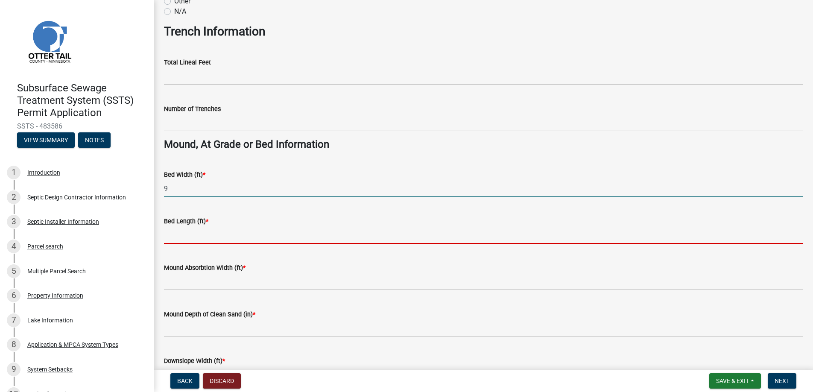
click at [194, 234] on input "Bed Length (ft) *" at bounding box center [483, 235] width 639 height 18
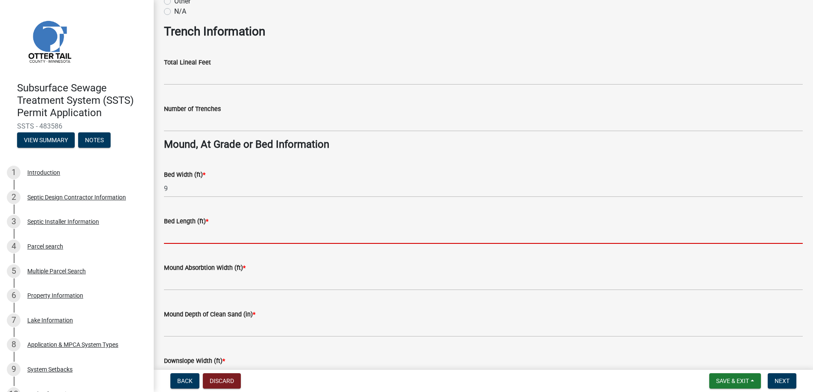
type input "28"
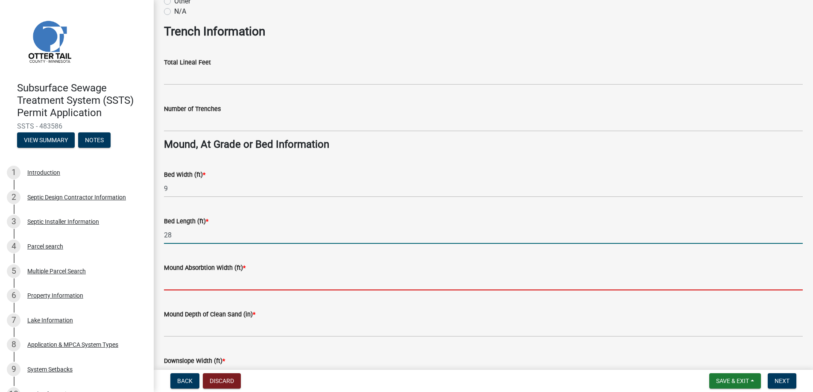
click at [188, 283] on input "Mound Absorbtion Width (ft) *" at bounding box center [483, 282] width 639 height 18
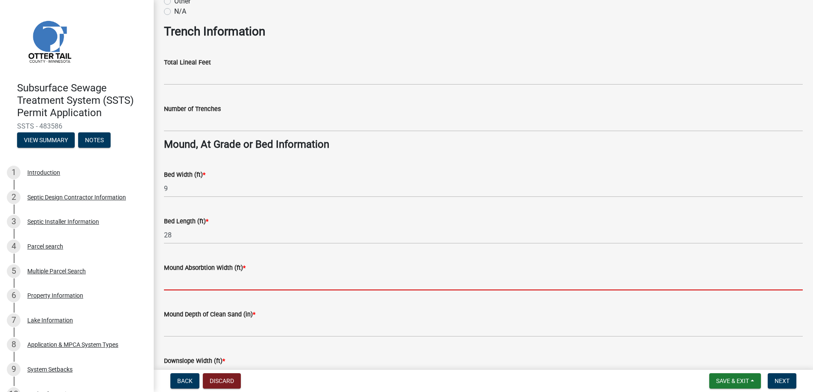
type input "18"
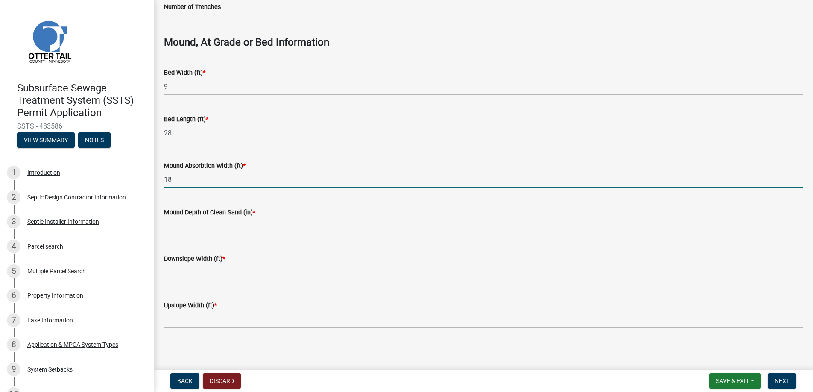
scroll to position [616, 0]
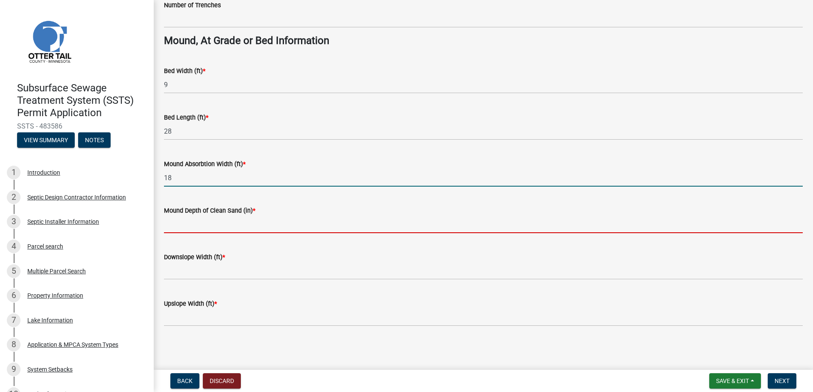
click at [185, 222] on input "Mound Depth of Clean Sand (in) *" at bounding box center [483, 225] width 639 height 18
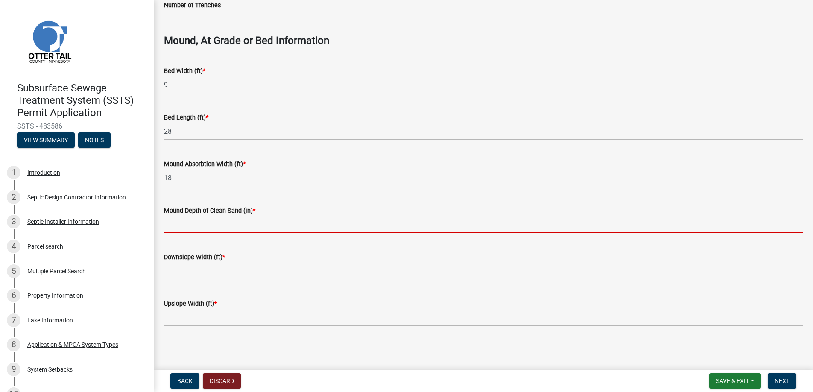
type input "24"
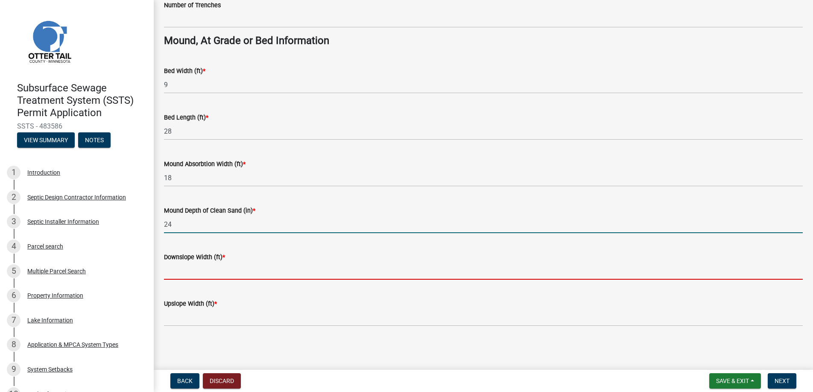
click at [182, 267] on input "Downslope Width (ft) *" at bounding box center [483, 271] width 639 height 18
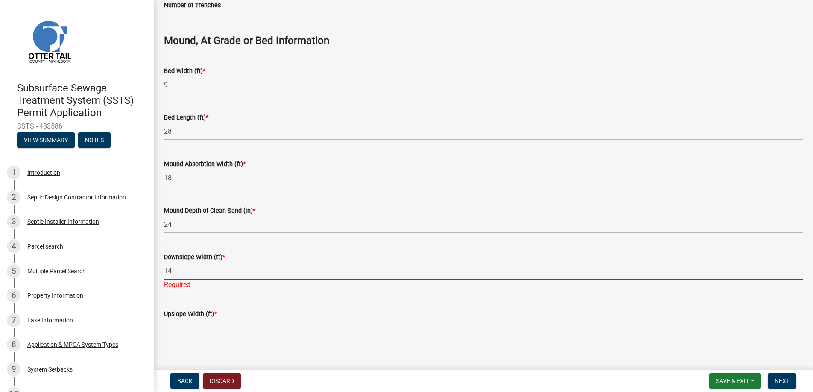
type input "14"
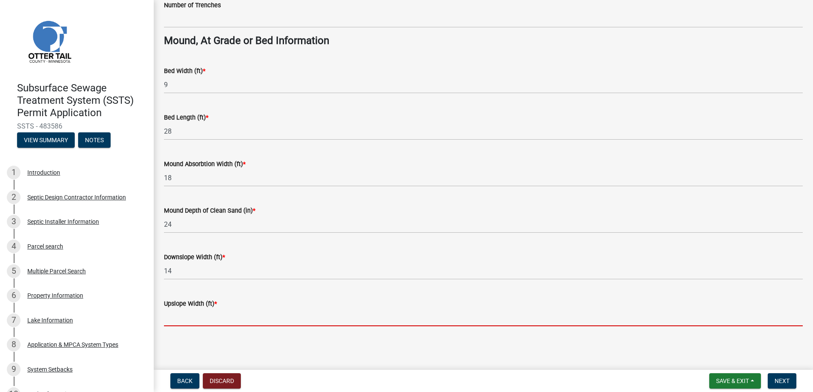
click at [186, 326] on input "Upslope Width (ft) *" at bounding box center [483, 318] width 639 height 18
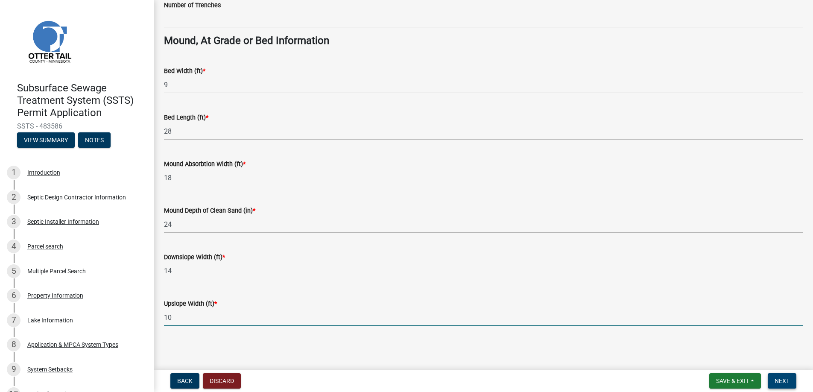
type input "10"
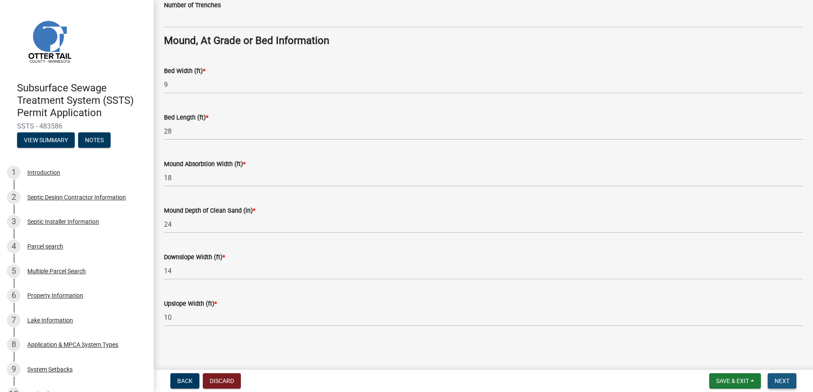
click at [782, 379] on span "Next" at bounding box center [782, 381] width 15 height 7
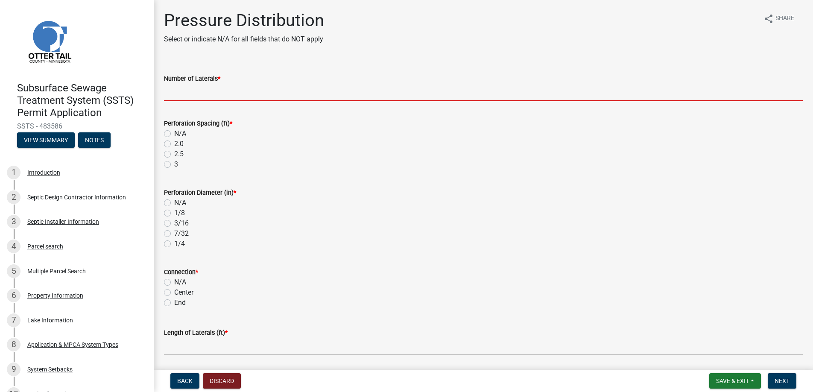
click at [182, 88] on input "Number of Laterals *" at bounding box center [483, 93] width 639 height 18
type input "3"
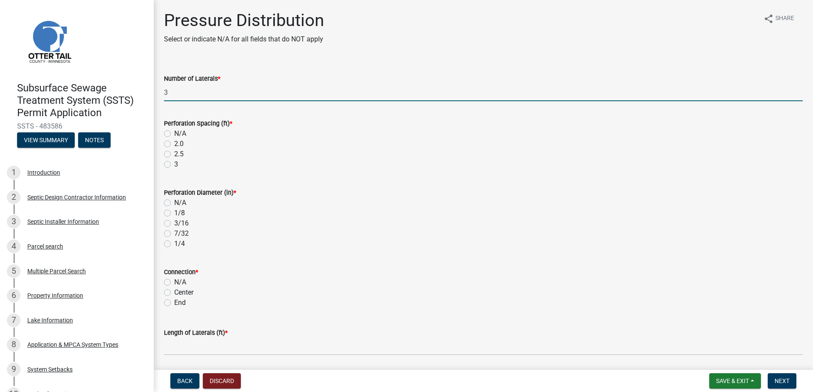
click at [174, 163] on label "3" at bounding box center [176, 164] width 4 height 10
click at [174, 163] on input "3" at bounding box center [177, 162] width 6 height 6
radio input "true"
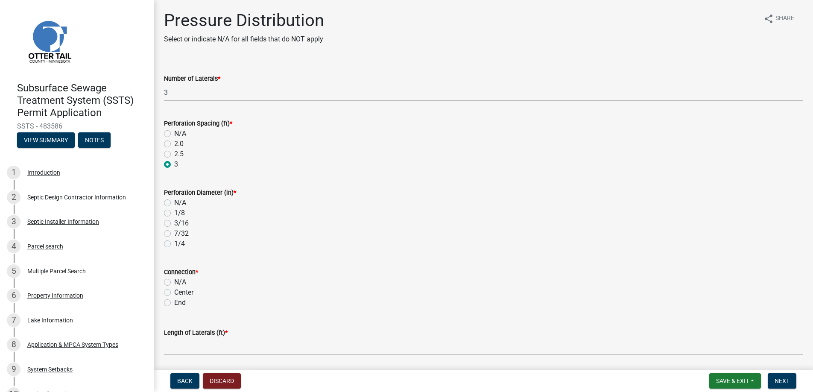
click at [174, 244] on label "1/4" at bounding box center [179, 244] width 11 height 10
click at [174, 244] on input "1/4" at bounding box center [177, 242] width 6 height 6
radio input "true"
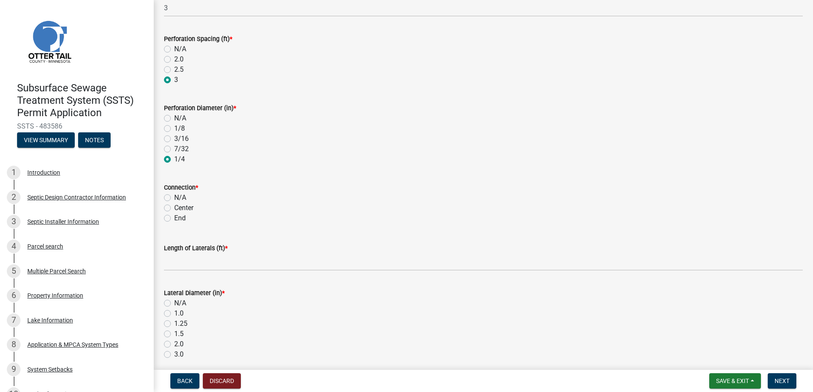
scroll to position [128, 0]
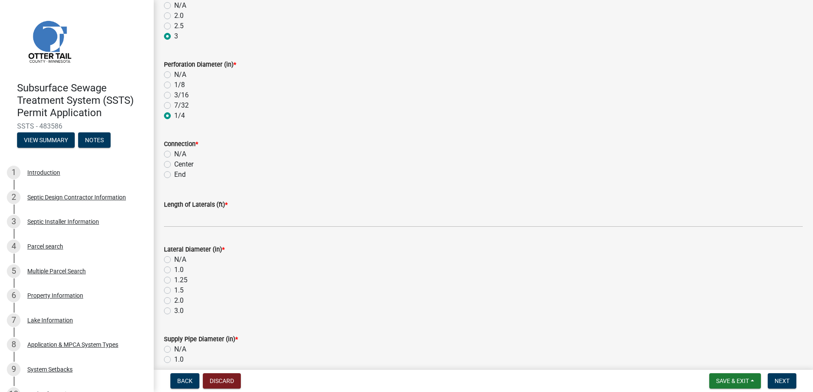
click at [174, 173] on label "End" at bounding box center [180, 175] width 12 height 10
click at [174, 173] on input "End" at bounding box center [177, 173] width 6 height 6
radio input "true"
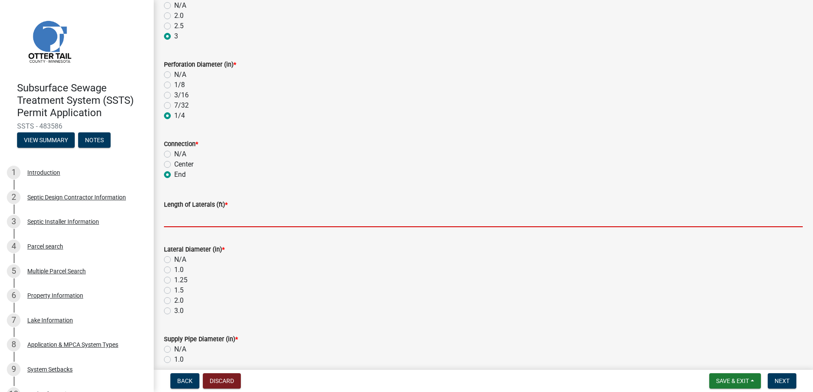
click at [180, 219] on input "Length of Laterals (ft) *" at bounding box center [483, 219] width 639 height 18
type input "26"
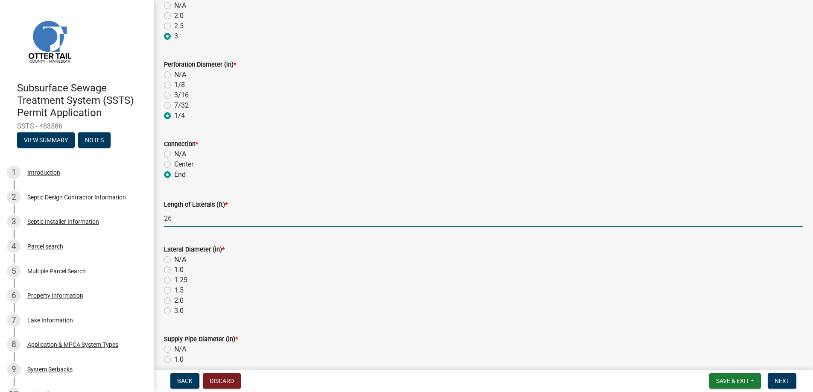
click at [174, 299] on label "2.0" at bounding box center [178, 301] width 9 height 10
click at [174, 299] on input "2.0" at bounding box center [177, 299] width 6 height 6
radio input "true"
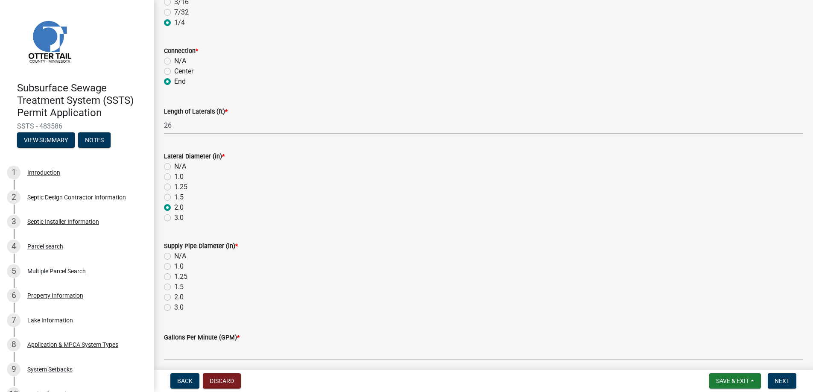
scroll to position [299, 0]
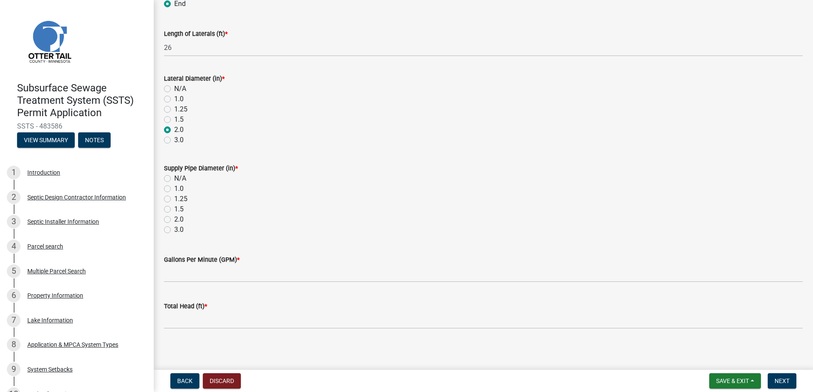
click at [174, 217] on label "2.0" at bounding box center [178, 219] width 9 height 10
click at [174, 217] on input "2.0" at bounding box center [177, 217] width 6 height 6
radio input "true"
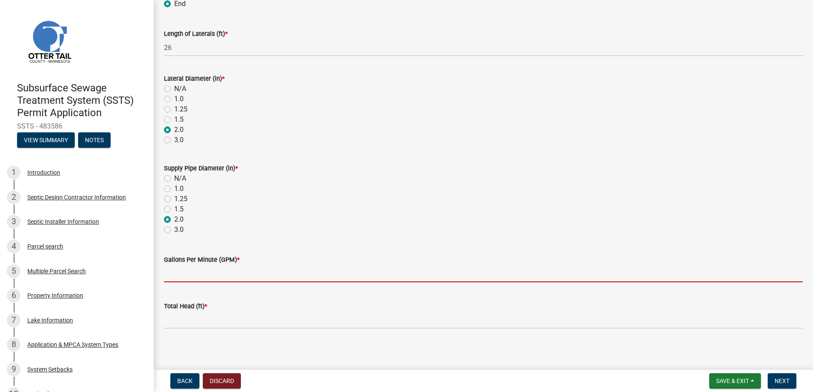
click at [186, 271] on input "Gallons Per Minute (GPM) *" at bounding box center [483, 274] width 639 height 18
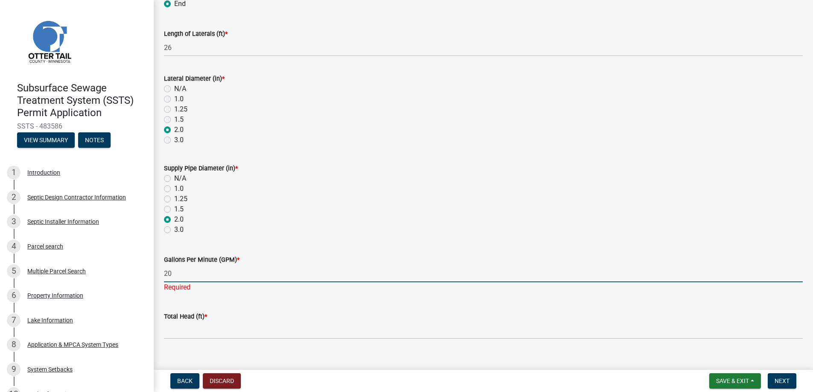
type input "20"
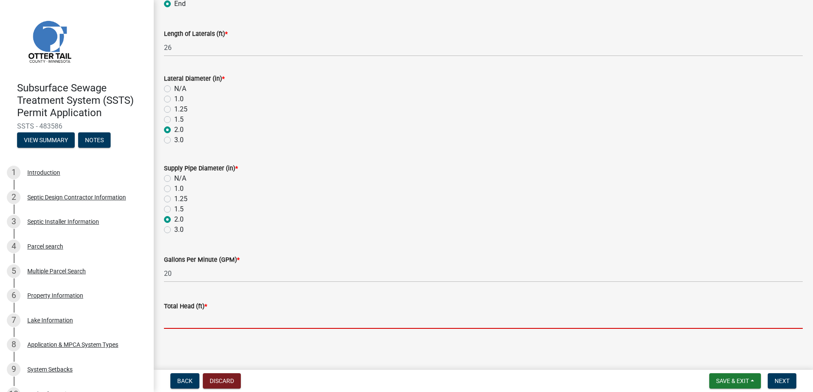
click at [187, 330] on wm-data-entity-input "Total Head (ft) *" at bounding box center [483, 312] width 639 height 47
type input "16"
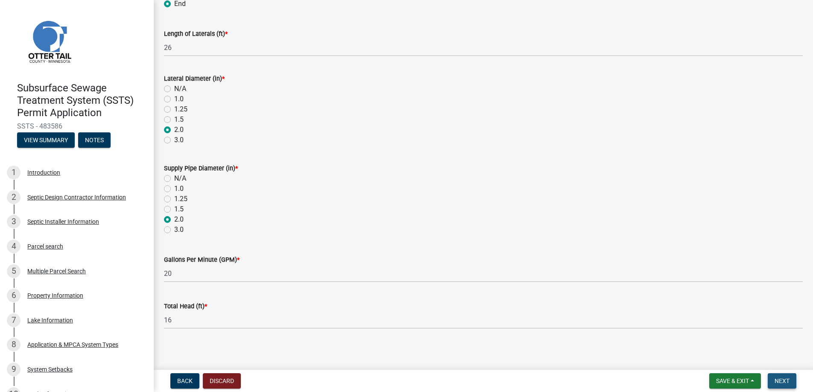
click at [783, 378] on span "Next" at bounding box center [782, 381] width 15 height 7
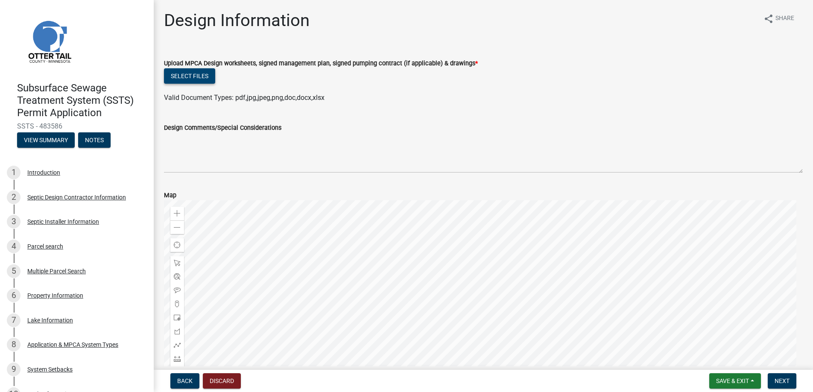
click at [188, 72] on button "Select files" at bounding box center [189, 75] width 51 height 15
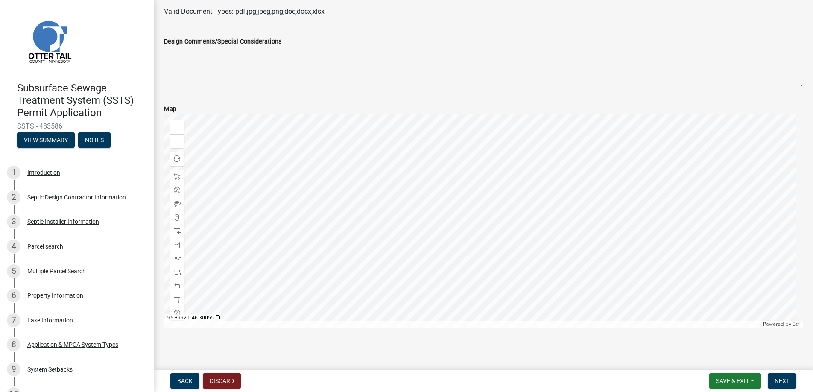
scroll to position [276, 0]
click at [780, 380] on span "Next" at bounding box center [782, 381] width 15 height 7
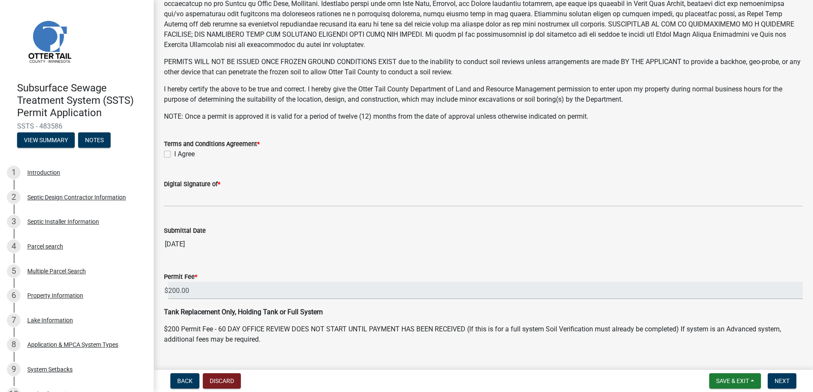
scroll to position [167, 0]
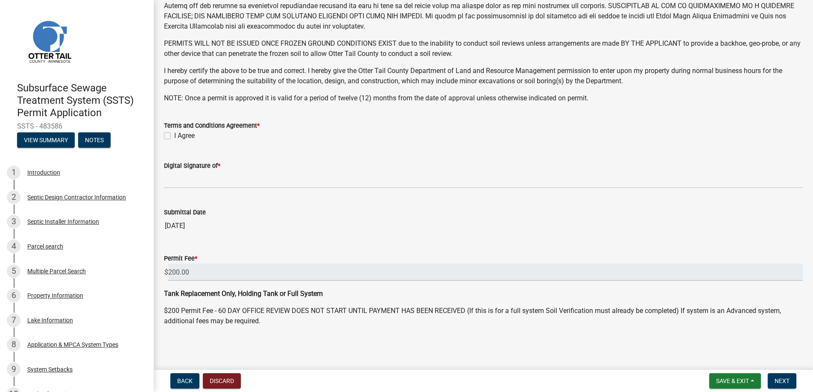
click at [174, 134] on label "I Agree" at bounding box center [184, 136] width 21 height 10
click at [174, 134] on input "I Agree" at bounding box center [177, 134] width 6 height 6
checkbox input "true"
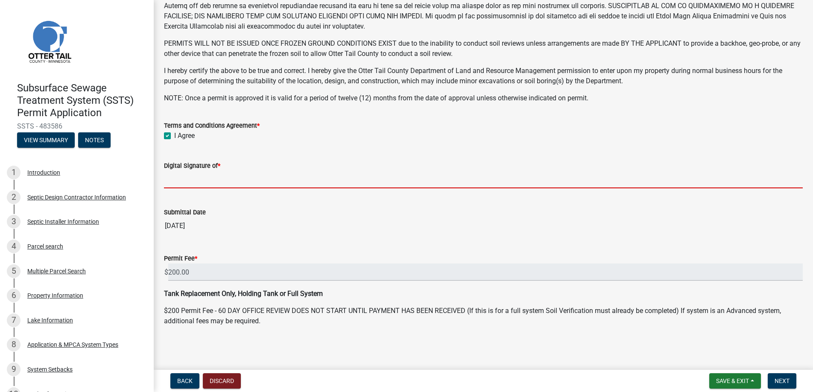
click at [187, 176] on input "Digital Signature of *" at bounding box center [483, 180] width 639 height 18
type input "[PERSON_NAME]"
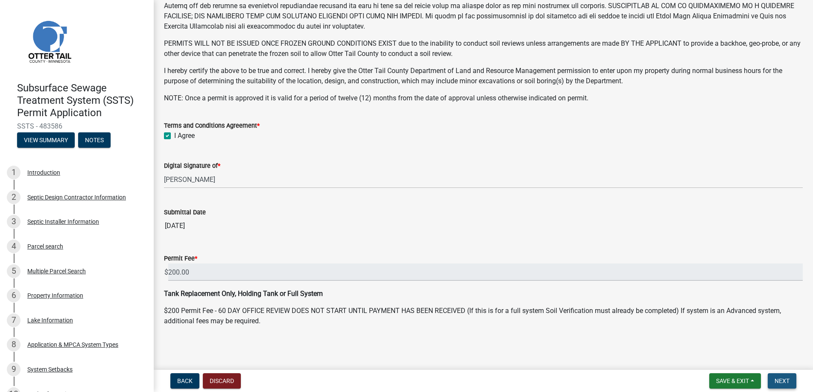
click at [782, 377] on button "Next" at bounding box center [782, 380] width 29 height 15
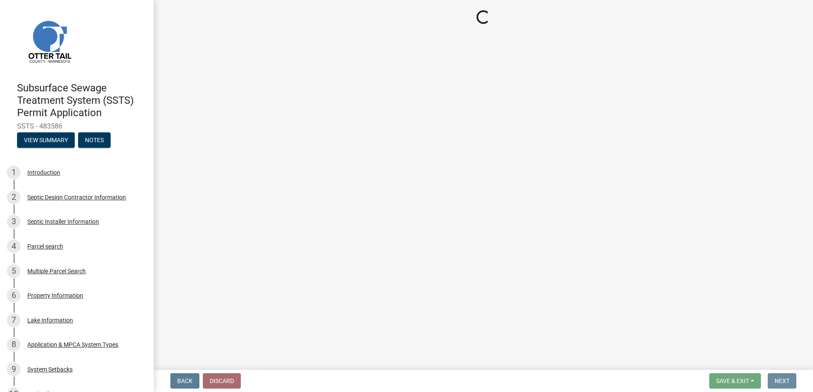
scroll to position [0, 0]
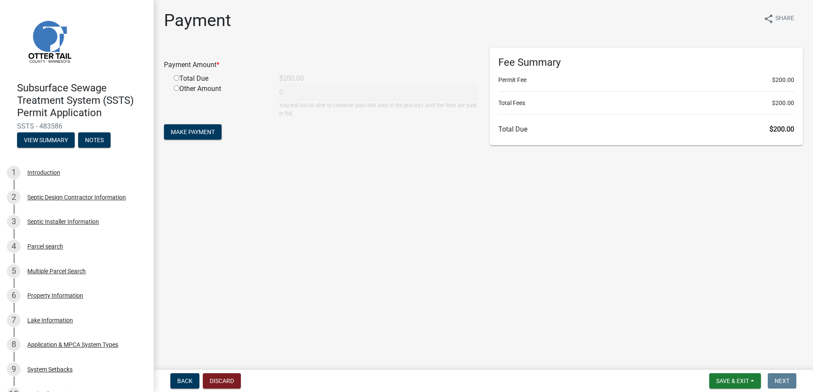
click at [175, 78] on input "radio" at bounding box center [177, 78] width 6 height 6
radio input "true"
type input "200"
click at [187, 131] on span "Make Payment" at bounding box center [193, 132] width 44 height 7
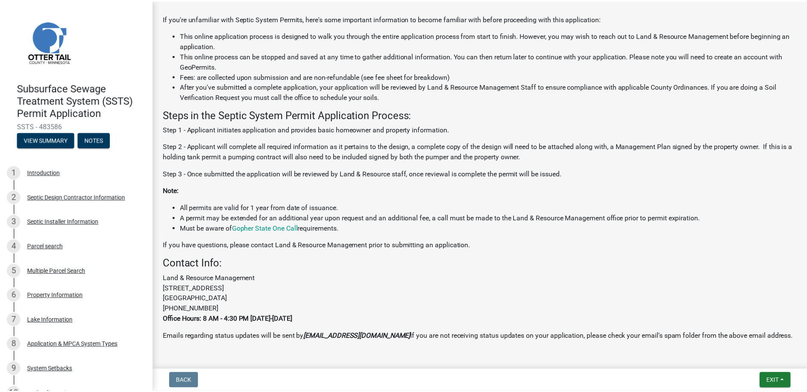
scroll to position [203, 0]
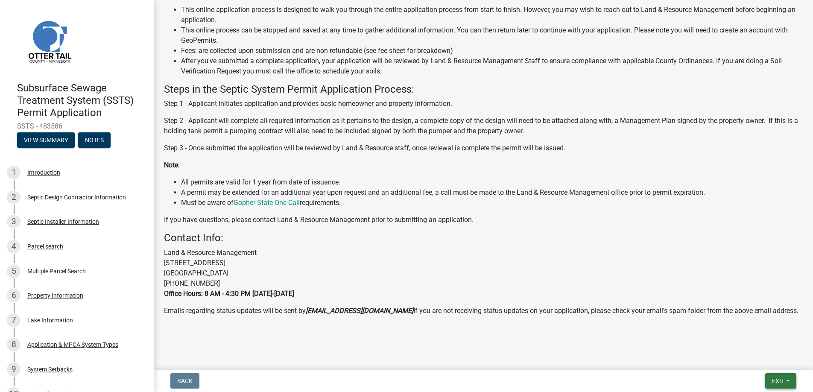
click at [779, 379] on span "Exit" at bounding box center [778, 381] width 12 height 7
click at [754, 357] on button "Save & Exit" at bounding box center [762, 359] width 68 height 21
